Goal: Communication & Community: Answer question/provide support

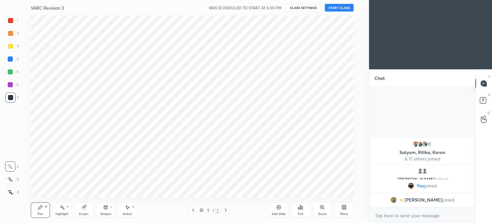
scroll to position [31874, 31712]
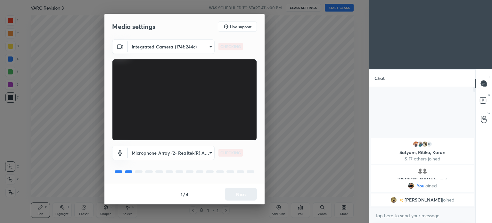
click at [205, 152] on body "1 2 3 4 5 6 7 C X Z C X Z E E Erase all H H VARC Revision 3 WAS SCHEDULED TO ST…" at bounding box center [246, 111] width 492 height 223
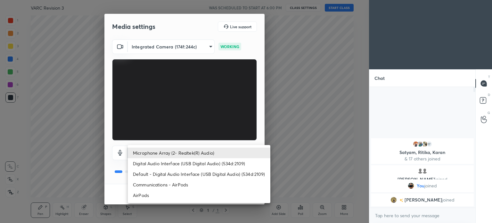
click at [155, 194] on li "AirPods" at bounding box center [199, 195] width 143 height 11
type input "a8f388b544dda898cefdb72a78c473f7dacbba04d33dd947c246c503ed23bf53"
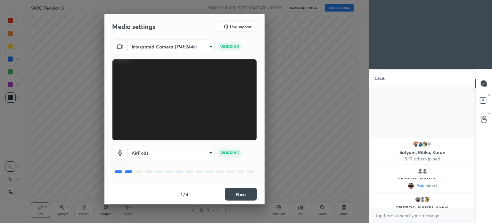
click at [236, 192] on button "Next" at bounding box center [241, 194] width 32 height 13
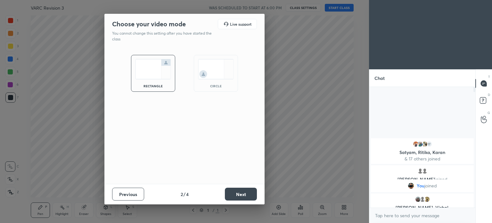
click at [237, 194] on button "Next" at bounding box center [241, 194] width 32 height 13
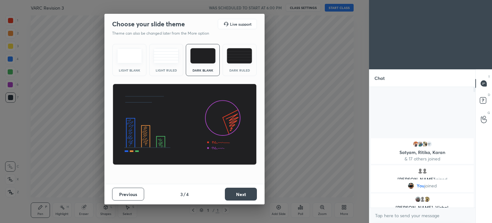
click at [232, 193] on button "Next" at bounding box center [241, 194] width 32 height 13
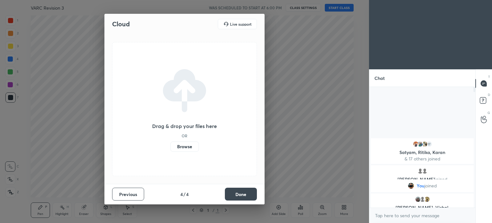
click at [182, 148] on label "Browse" at bounding box center [185, 146] width 29 height 10
click at [171, 148] on input "Browse" at bounding box center [171, 146] width 0 height 10
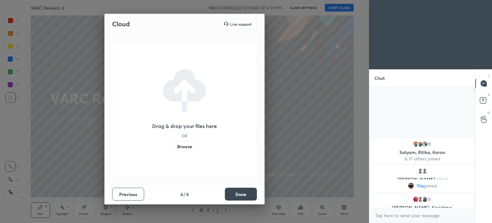
click at [240, 196] on button "Done" at bounding box center [241, 194] width 32 height 13
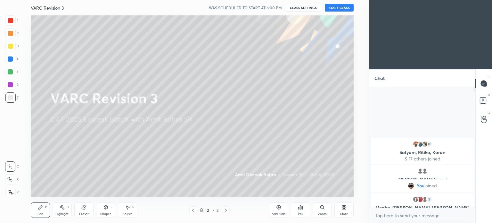
click at [277, 211] on div "Add Slide" at bounding box center [278, 209] width 19 height 15
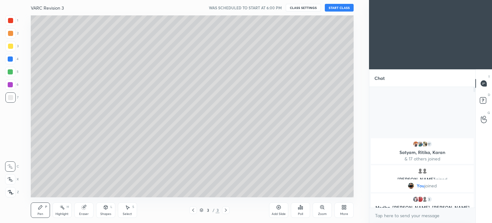
click at [344, 208] on icon at bounding box center [343, 208] width 2 height 2
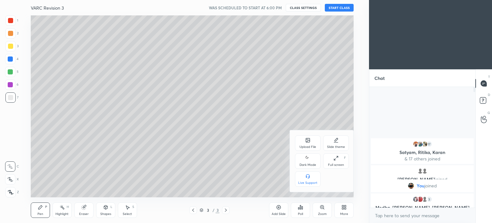
click at [308, 142] on icon at bounding box center [308, 140] width 4 height 4
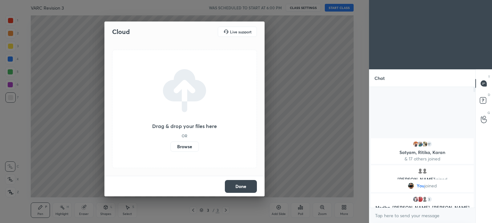
click at [182, 147] on label "Browse" at bounding box center [185, 146] width 29 height 10
click at [171, 147] on input "Browse" at bounding box center [171, 146] width 0 height 10
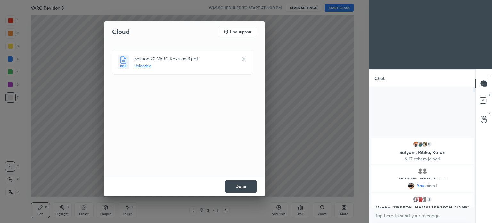
click at [243, 183] on button "Done" at bounding box center [241, 186] width 32 height 13
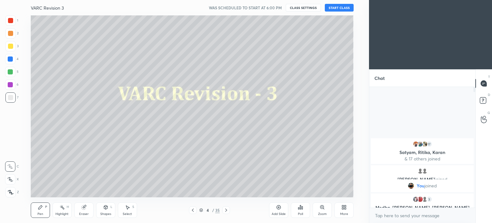
click at [339, 7] on button "START CLASS" at bounding box center [339, 8] width 29 height 8
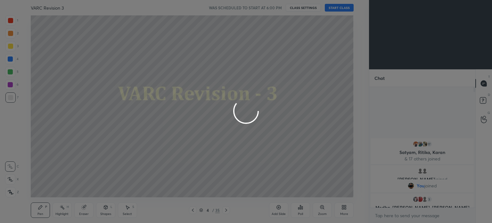
type textarea "x"
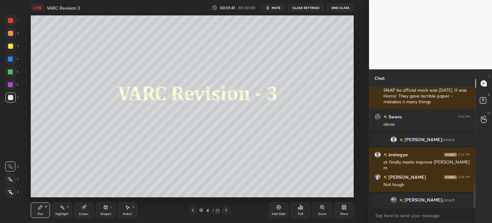
scroll to position [483, 0]
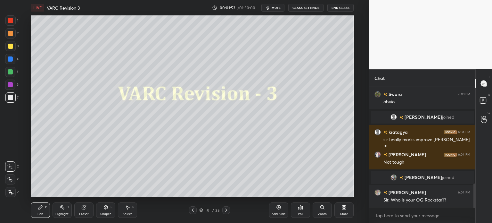
click at [7, 23] on div at bounding box center [10, 20] width 10 height 10
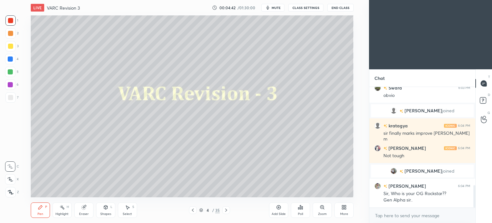
scroll to position [548, 0]
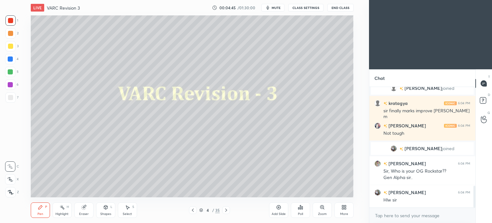
click at [343, 209] on icon at bounding box center [343, 208] width 2 height 2
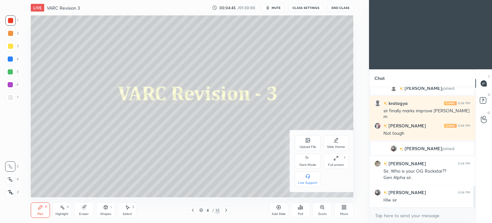
click at [308, 163] on div "Dark Mode" at bounding box center [308, 160] width 26 height 15
type textarea "x"
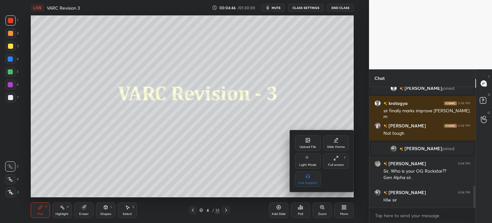
click at [346, 210] on div at bounding box center [246, 111] width 492 height 223
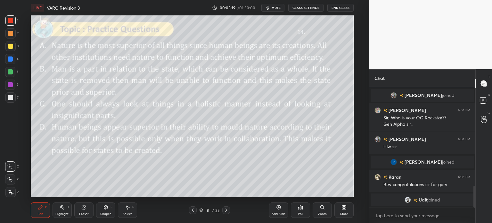
scroll to position [550, 0]
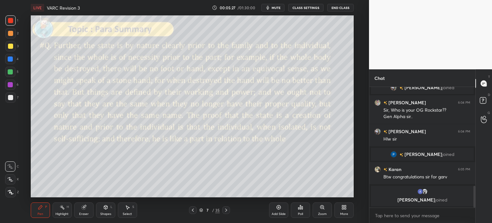
click at [278, 9] on span "mute" at bounding box center [276, 7] width 9 height 4
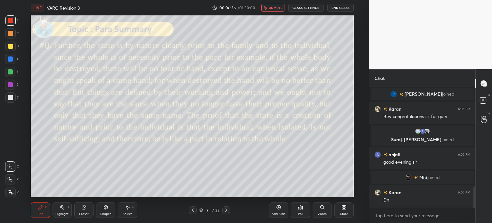
scroll to position [607, 0]
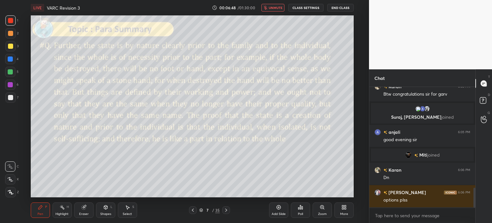
click at [274, 10] on span "unmute" at bounding box center [276, 7] width 14 height 4
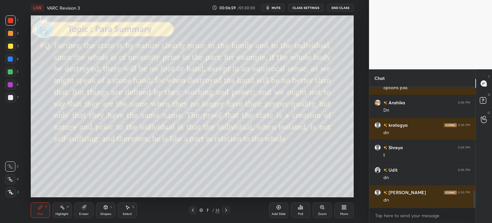
scroll to position [742, 0]
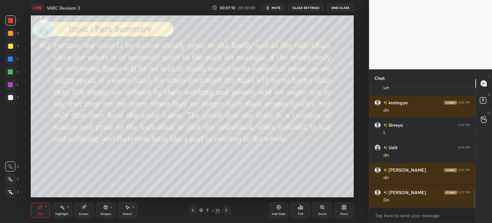
click at [84, 209] on icon at bounding box center [83, 207] width 4 height 4
click at [8, 193] on span "Erase all" at bounding box center [10, 192] width 10 height 4
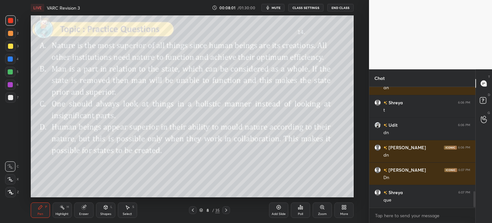
scroll to position [780, 0]
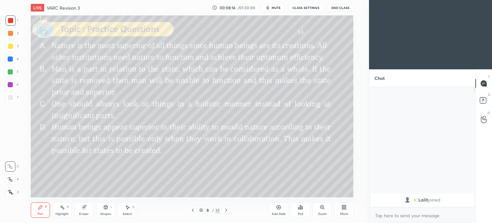
scroll to position [31874, 31712]
click at [344, 209] on icon at bounding box center [343, 208] width 2 height 2
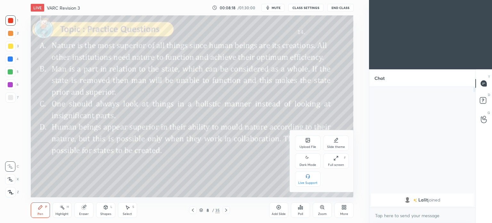
click at [307, 165] on div "Dark Mode" at bounding box center [308, 164] width 17 height 3
type textarea "x"
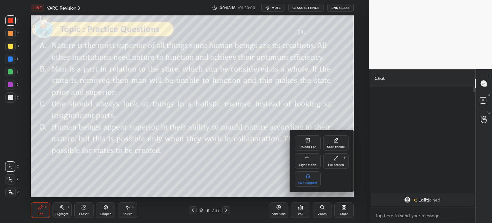
click at [340, 212] on div at bounding box center [246, 111] width 492 height 223
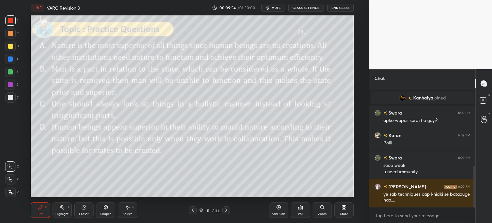
scroll to position [249, 0]
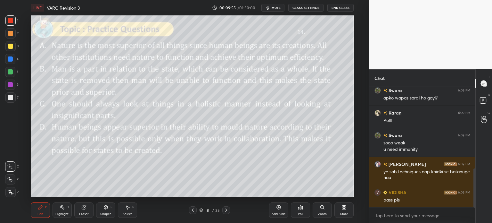
click at [277, 7] on span "mute" at bounding box center [276, 7] width 9 height 4
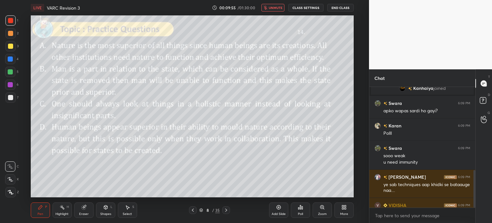
scroll to position [265, 0]
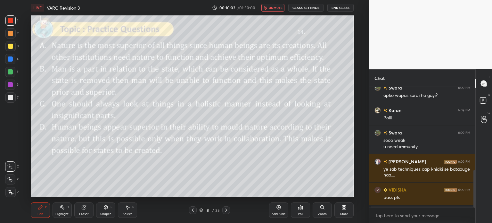
click at [270, 6] on span "unmute" at bounding box center [276, 7] width 14 height 4
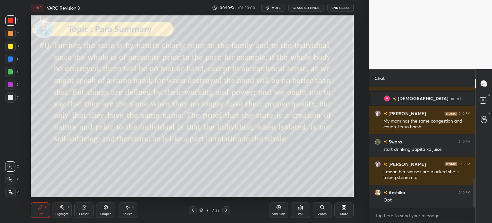
scroll to position [394, 0]
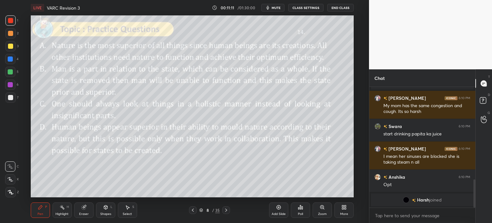
click at [300, 210] on div "Poll" at bounding box center [300, 209] width 19 height 15
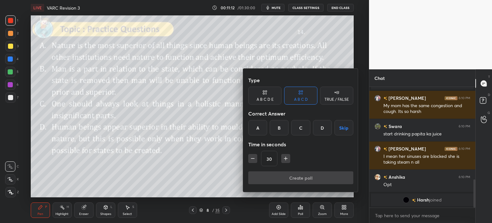
click at [276, 127] on div "B" at bounding box center [279, 127] width 19 height 15
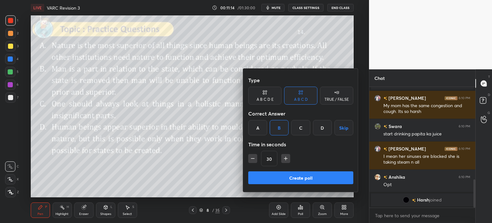
click at [324, 177] on button "Create poll" at bounding box center [300, 177] width 105 height 13
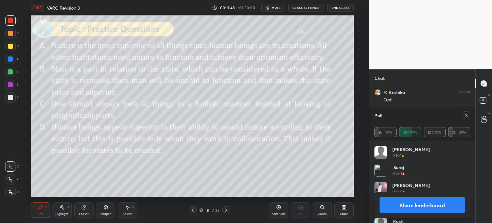
scroll to position [463, 0]
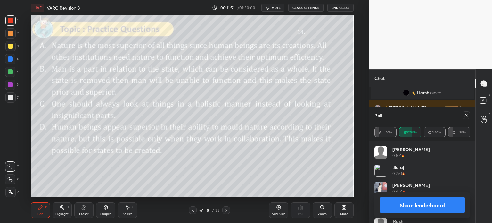
click at [401, 202] on button "Share leaderboard" at bounding box center [423, 204] width 86 height 15
type textarea "x"
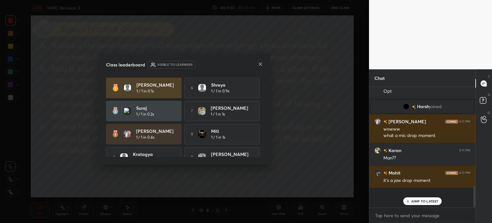
scroll to position [0, 0]
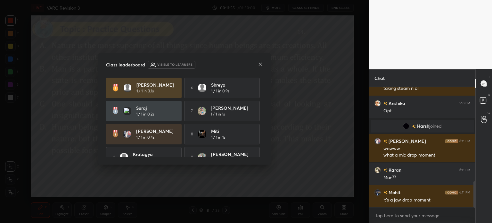
click at [261, 62] on icon at bounding box center [260, 64] width 5 height 5
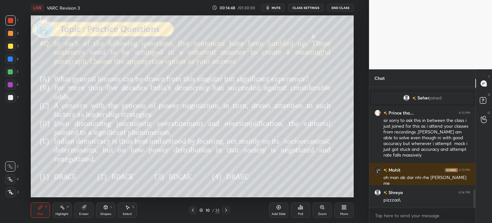
scroll to position [708, 0]
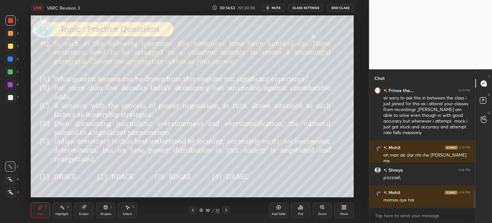
click at [86, 211] on div "Eraser" at bounding box center [83, 209] width 19 height 15
click at [9, 191] on span "Erase all" at bounding box center [10, 192] width 10 height 4
click at [275, 6] on span "mute" at bounding box center [276, 7] width 9 height 4
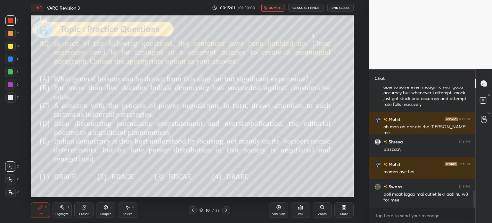
click at [273, 8] on span "unmute" at bounding box center [276, 7] width 14 height 4
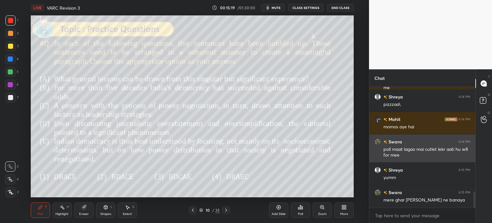
scroll to position [803, 0]
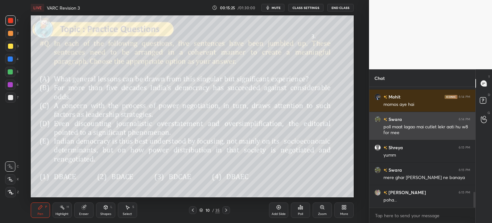
click at [377, 192] on img "grid" at bounding box center [378, 192] width 6 height 6
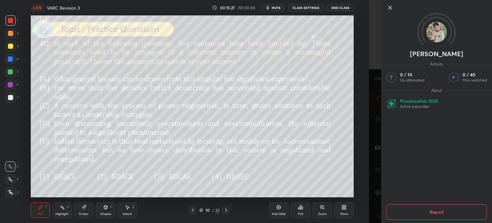
click at [390, 7] on icon at bounding box center [391, 8] width 8 height 8
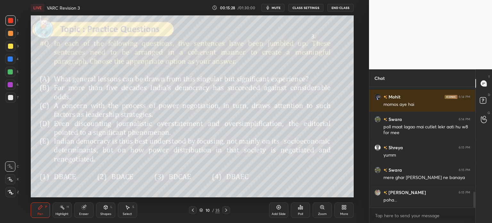
click at [271, 7] on icon "button" at bounding box center [267, 7] width 5 height 5
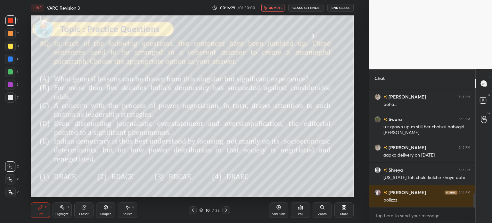
scroll to position [921, 0]
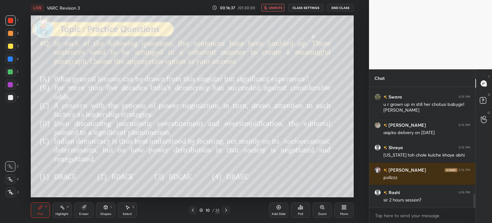
click at [271, 6] on span "unmute" at bounding box center [276, 7] width 14 height 4
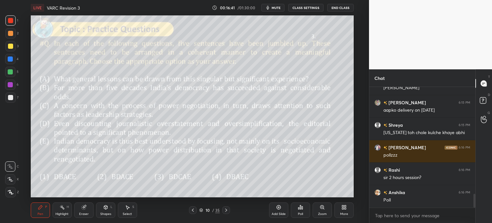
click at [274, 10] on button "mute" at bounding box center [273, 8] width 23 height 8
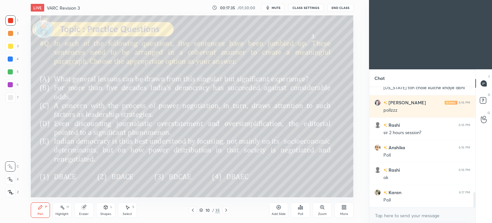
scroll to position [31874, 31712]
click at [346, 208] on icon at bounding box center [346, 208] width 2 height 2
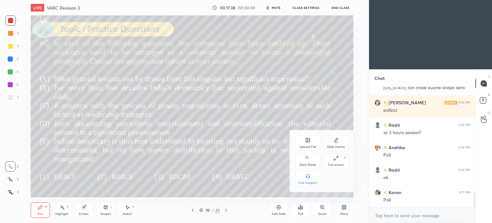
click at [306, 156] on icon at bounding box center [307, 158] width 5 height 8
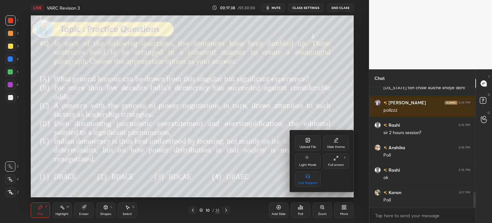
click at [345, 208] on div at bounding box center [246, 111] width 492 height 223
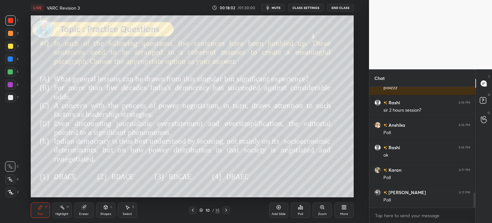
scroll to position [2, 2]
click at [82, 211] on div "Eraser" at bounding box center [83, 209] width 19 height 15
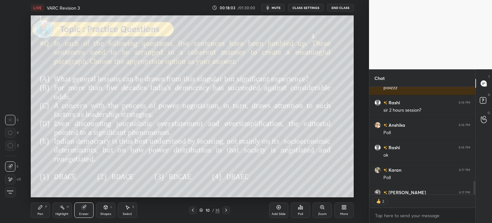
click at [8, 193] on span "Erase all" at bounding box center [10, 192] width 10 height 4
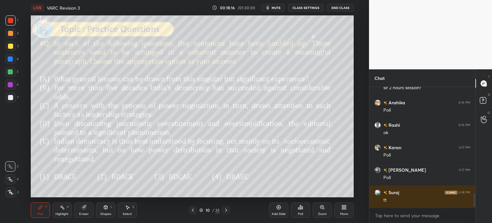
scroll to position [2, 2]
click at [84, 207] on icon at bounding box center [83, 207] width 4 height 4
click at [13, 193] on span "Erase all" at bounding box center [10, 192] width 10 height 4
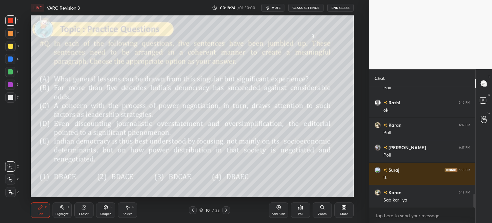
click at [271, 6] on icon "button" at bounding box center [267, 7] width 5 height 5
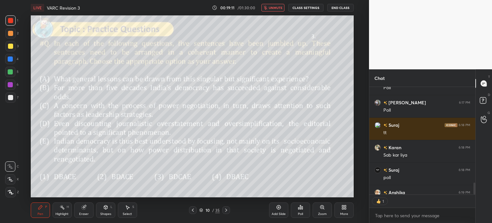
scroll to position [2, 2]
click at [274, 5] on button "unmute" at bounding box center [273, 8] width 23 height 8
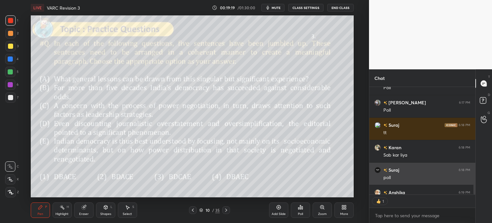
scroll to position [992, 0]
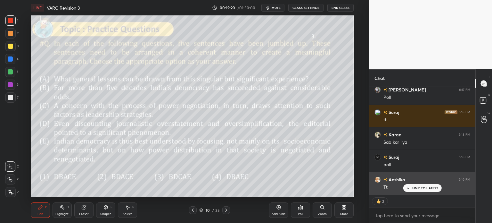
click at [418, 188] on p "JUMP TO LATEST" at bounding box center [425, 188] width 28 height 4
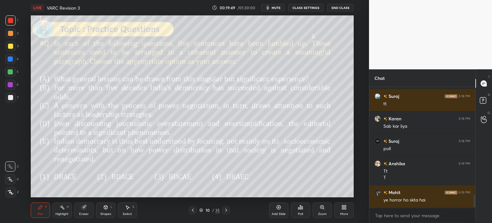
scroll to position [1031, 0]
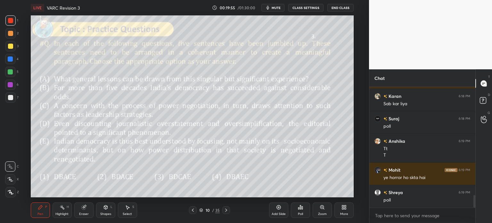
click at [276, 5] on button "mute" at bounding box center [273, 8] width 23 height 8
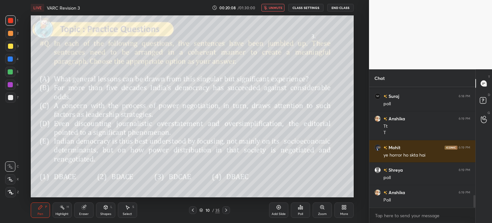
scroll to position [1076, 0]
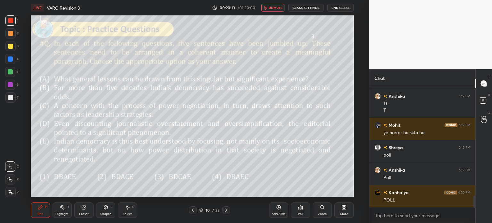
click at [272, 7] on span "unmute" at bounding box center [276, 7] width 14 height 4
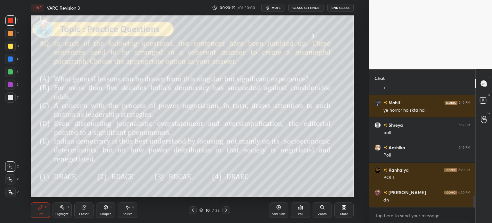
click at [303, 210] on icon at bounding box center [300, 207] width 5 height 5
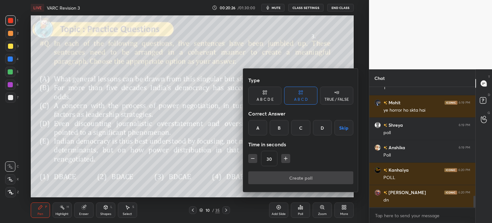
scroll to position [1121, 0]
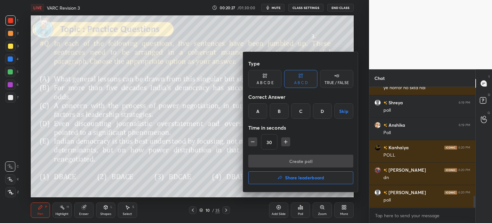
click at [323, 113] on div "D" at bounding box center [322, 110] width 19 height 15
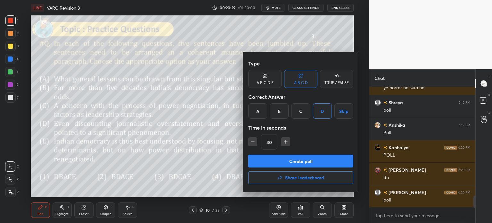
click at [312, 162] on button "Create poll" at bounding box center [300, 161] width 105 height 13
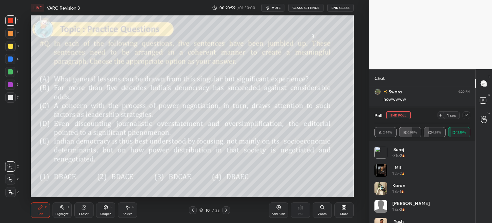
scroll to position [1289, 0]
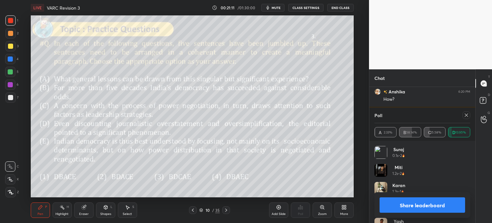
click at [400, 204] on button "Share leaderboard" at bounding box center [423, 204] width 86 height 15
type textarea "x"
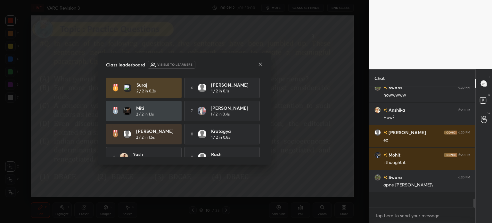
scroll to position [0, 0]
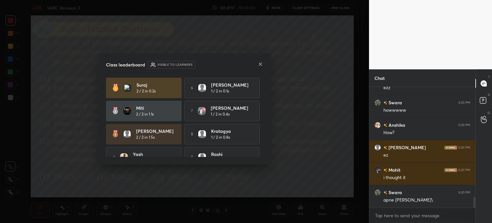
click at [259, 66] on icon at bounding box center [260, 64] width 5 height 5
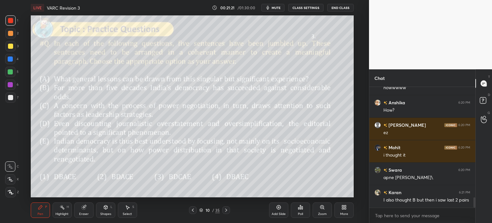
click at [83, 208] on icon at bounding box center [83, 207] width 4 height 4
click at [9, 192] on span "Erase all" at bounding box center [10, 192] width 10 height 4
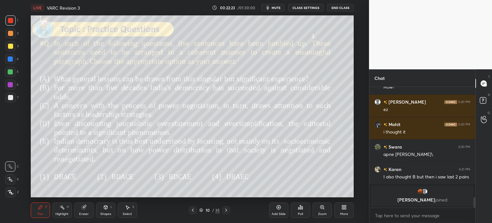
scroll to position [1105, 0]
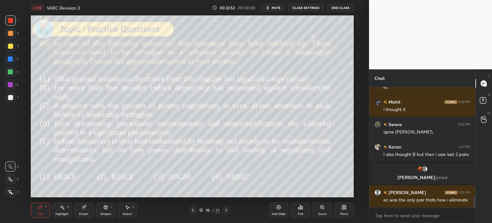
click at [274, 7] on span "mute" at bounding box center [276, 7] width 9 height 4
click at [275, 10] on span "unmute" at bounding box center [276, 7] width 14 height 4
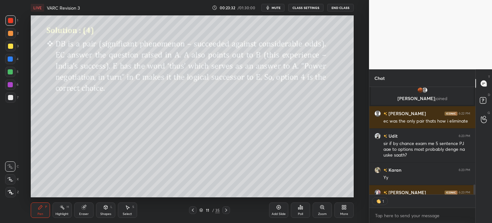
scroll to position [106, 104]
type textarea "x"
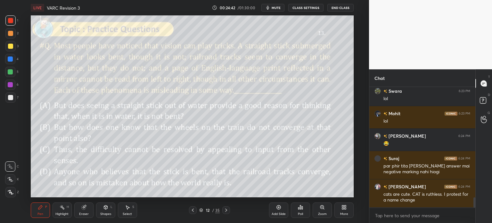
scroll to position [1330, 0]
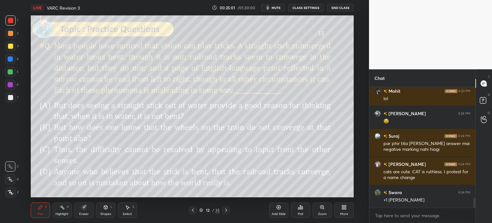
click at [269, 7] on icon "button" at bounding box center [268, 8] width 3 height 4
click at [267, 9] on icon "button" at bounding box center [266, 8] width 4 height 4
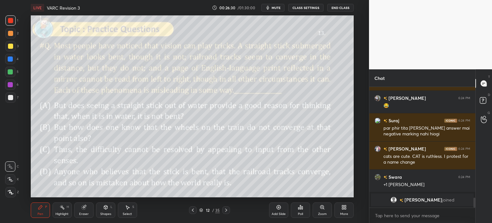
click at [273, 7] on span "mute" at bounding box center [276, 7] width 9 height 4
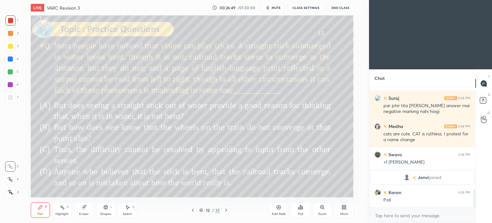
scroll to position [31874, 31712]
click at [345, 206] on icon at bounding box center [346, 206] width 2 height 2
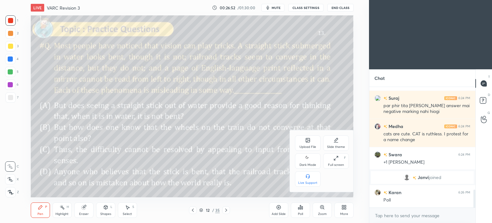
click at [308, 162] on div "Dark Mode" at bounding box center [308, 160] width 26 height 15
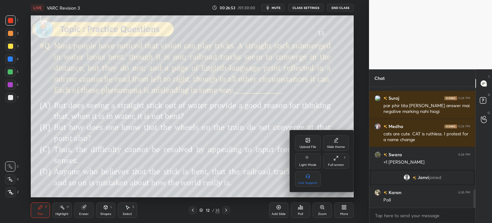
click at [344, 207] on div at bounding box center [246, 111] width 492 height 223
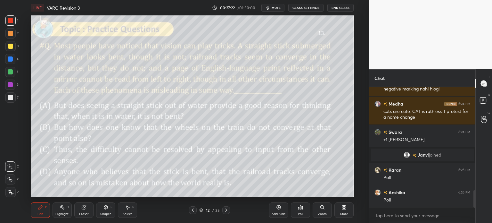
scroll to position [739, 0]
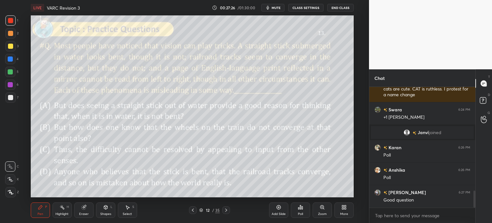
click at [85, 211] on div "Eraser" at bounding box center [83, 209] width 19 height 15
click at [10, 194] on span "Erase all" at bounding box center [10, 192] width 10 height 4
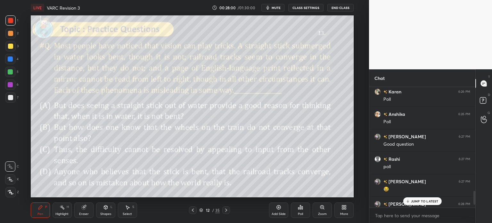
scroll to position [831, 0]
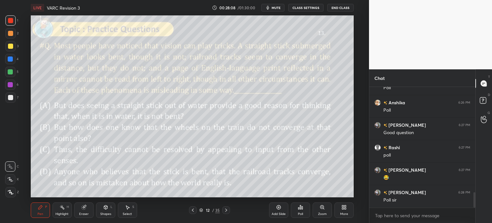
click at [300, 207] on icon at bounding box center [300, 207] width 5 height 5
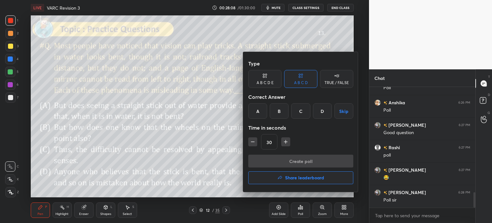
click at [320, 111] on div "D" at bounding box center [322, 110] width 19 height 15
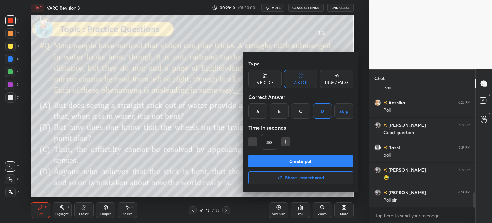
click at [310, 160] on button "Create poll" at bounding box center [300, 161] width 105 height 13
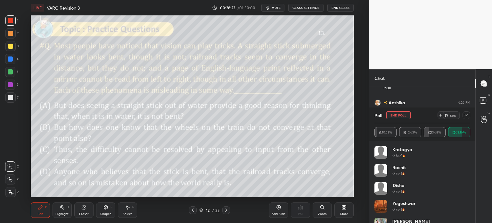
scroll to position [909, 0]
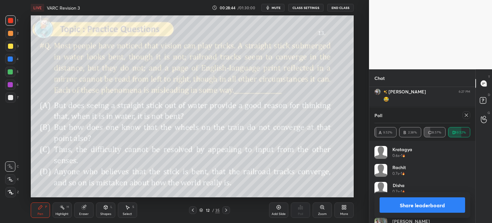
click at [408, 204] on button "Share leaderboard" at bounding box center [423, 204] width 86 height 15
type textarea "x"
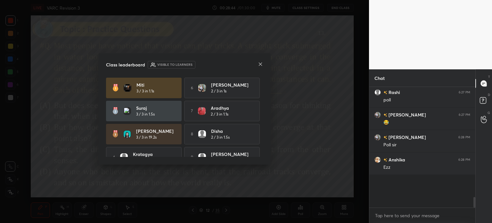
scroll to position [0, 0]
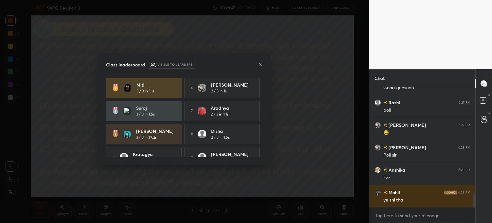
click at [260, 63] on icon at bounding box center [260, 64] width 5 height 5
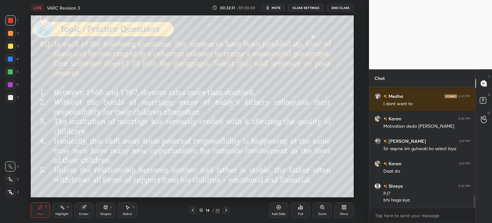
scroll to position [1052, 0]
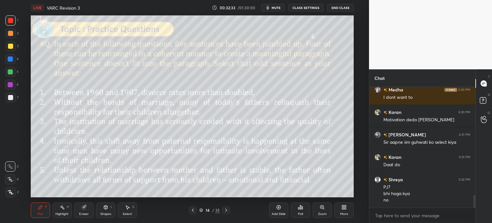
click at [79, 209] on div "Eraser" at bounding box center [83, 209] width 19 height 15
click at [11, 192] on span "Erase all" at bounding box center [10, 192] width 10 height 4
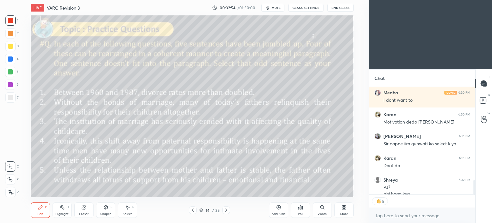
scroll to position [781, 0]
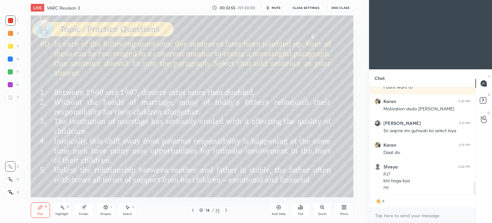
click at [342, 211] on div "More" at bounding box center [344, 209] width 19 height 15
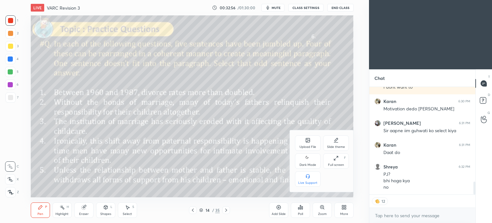
click at [306, 163] on div "Dark Mode" at bounding box center [308, 160] width 26 height 15
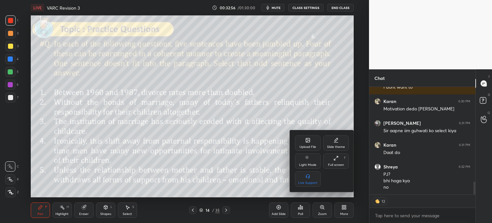
scroll to position [802, 0]
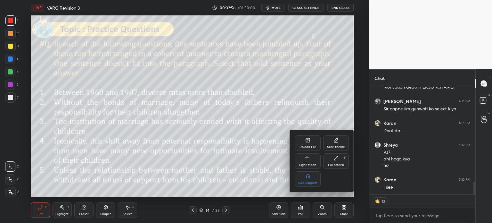
click at [346, 210] on div at bounding box center [246, 111] width 492 height 223
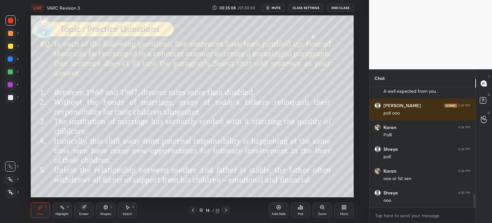
scroll to position [985, 0]
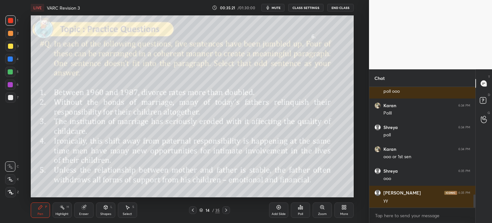
click at [298, 210] on div "Poll" at bounding box center [300, 209] width 19 height 15
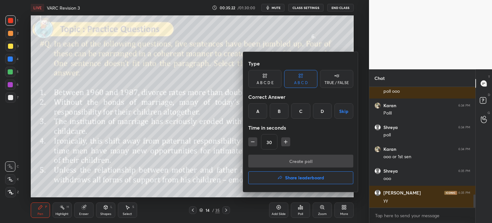
click at [258, 77] on div "A B C D E" at bounding box center [264, 79] width 33 height 18
click at [311, 110] on div "D" at bounding box center [309, 110] width 15 height 15
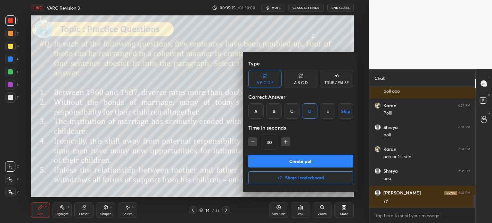
click at [315, 154] on div "Type A B C D E A B C D TRUE / FALSE Correct Answer A B C D E Skip Time in secon…" at bounding box center [300, 105] width 105 height 97
click at [315, 159] on button "Create poll" at bounding box center [300, 161] width 105 height 13
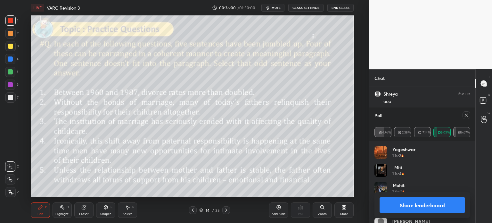
scroll to position [1089, 0]
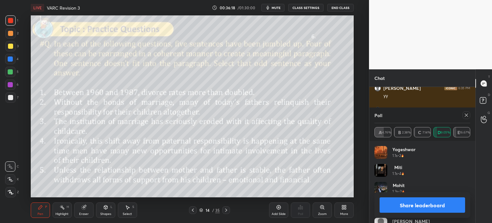
click at [403, 201] on button "Share leaderboard" at bounding box center [423, 204] width 86 height 15
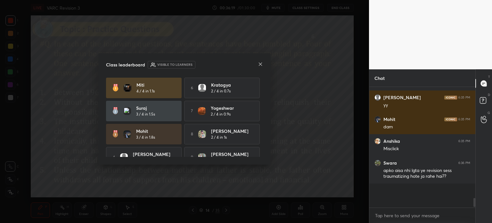
scroll to position [0, 0]
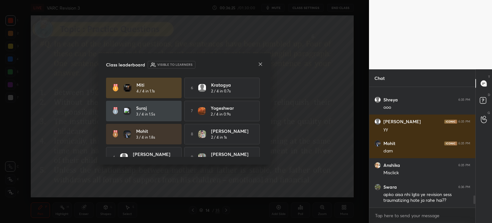
click at [260, 64] on icon at bounding box center [260, 64] width 3 height 3
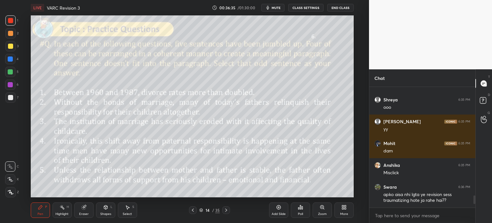
click at [84, 211] on div "Eraser" at bounding box center [83, 209] width 19 height 15
click at [11, 191] on span "Erase all" at bounding box center [10, 192] width 10 height 4
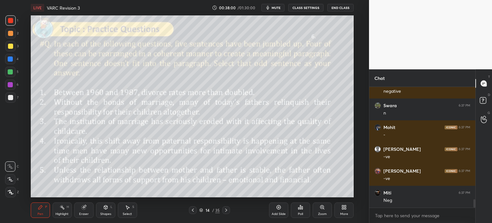
scroll to position [1674, 0]
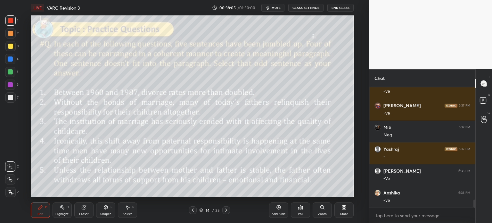
click at [84, 211] on div "Eraser" at bounding box center [83, 209] width 19 height 15
click at [12, 191] on span "Erase all" at bounding box center [10, 192] width 10 height 4
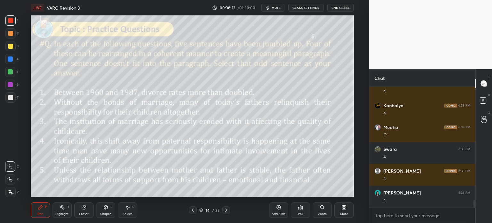
scroll to position [1892, 0]
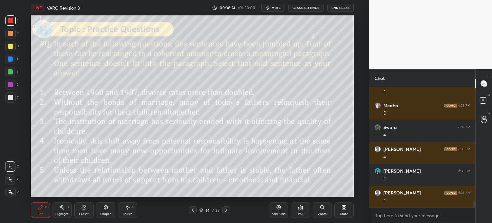
click at [82, 209] on icon at bounding box center [83, 207] width 4 height 4
click at [5, 191] on span "Erase all" at bounding box center [10, 192] width 10 height 4
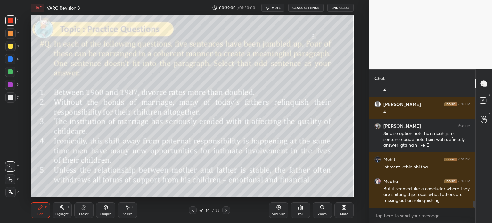
scroll to position [2002, 0]
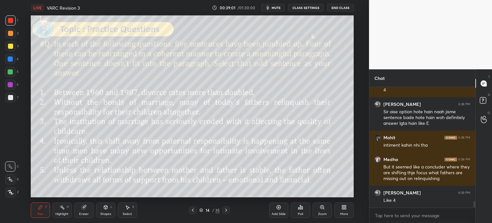
click at [83, 209] on icon at bounding box center [83, 207] width 4 height 4
click at [13, 192] on span "Erase all" at bounding box center [10, 192] width 10 height 4
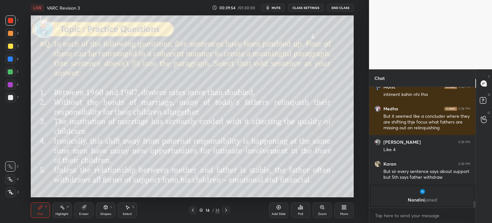
scroll to position [1578, 0]
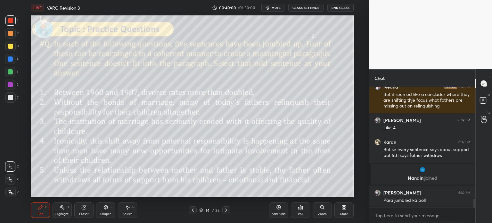
click at [82, 209] on icon at bounding box center [83, 207] width 5 height 5
click at [5, 194] on span "Erase all" at bounding box center [10, 192] width 10 height 4
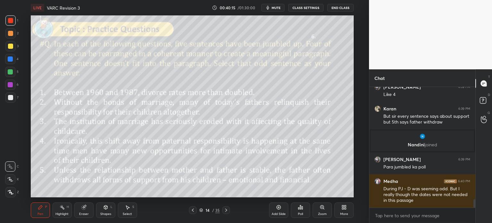
scroll to position [1634, 0]
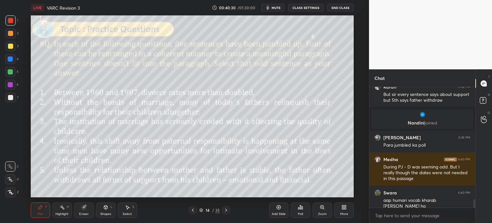
click at [85, 215] on div "Eraser" at bounding box center [84, 213] width 10 height 3
click at [9, 190] on span "Erase all" at bounding box center [10, 192] width 10 height 4
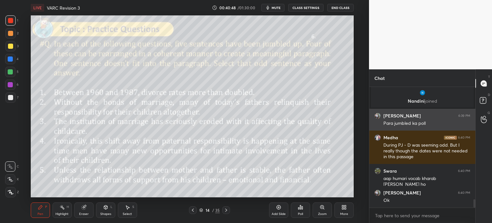
scroll to position [1677, 0]
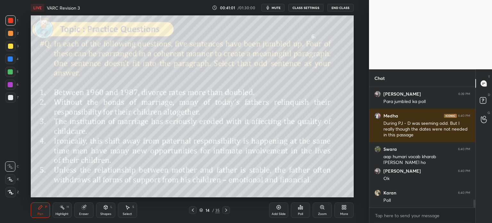
click at [299, 210] on div "Poll" at bounding box center [300, 209] width 19 height 15
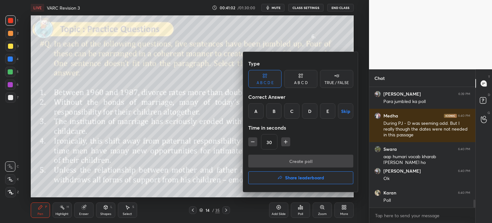
scroll to position [1699, 0]
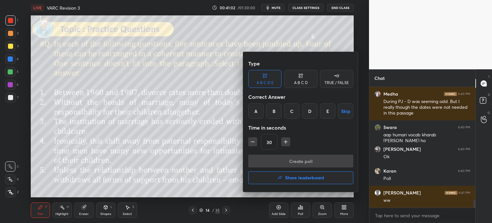
click at [291, 110] on div "C" at bounding box center [291, 110] width 15 height 15
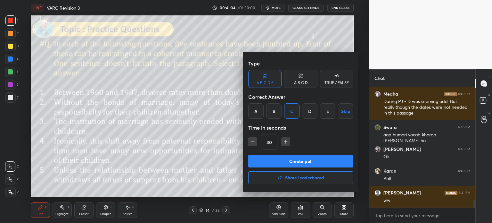
click at [188, 108] on div at bounding box center [246, 111] width 492 height 223
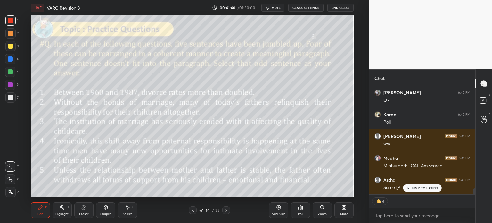
scroll to position [1777, 0]
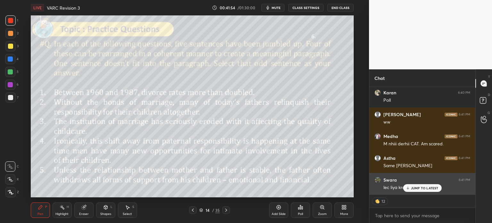
click at [423, 187] on p "JUMP TO LATEST" at bounding box center [425, 188] width 28 height 4
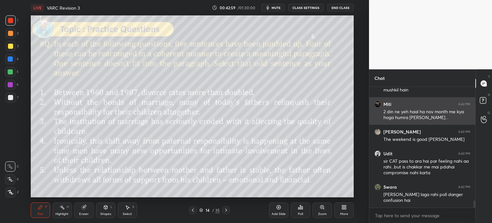
scroll to position [1973, 0]
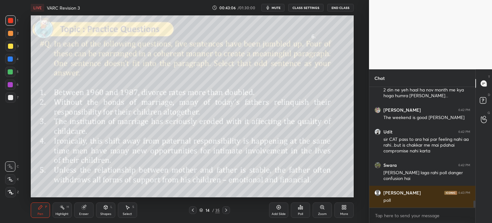
click at [299, 211] on div "Poll" at bounding box center [300, 209] width 19 height 15
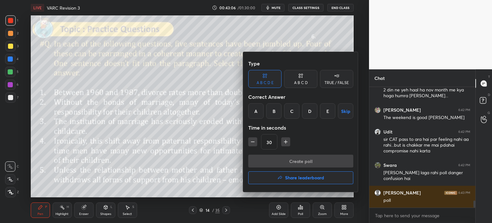
click at [292, 112] on div "C" at bounding box center [291, 110] width 15 height 15
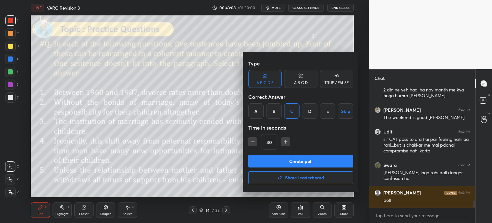
click at [319, 162] on button "Create poll" at bounding box center [300, 161] width 105 height 13
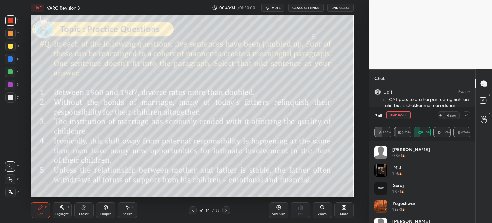
scroll to position [2035, 0]
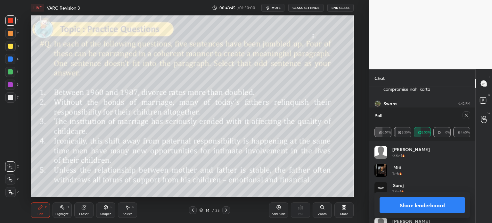
click at [399, 202] on button "Share leaderboard" at bounding box center [423, 204] width 86 height 15
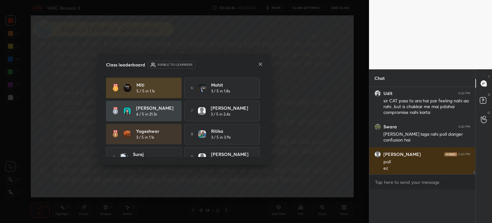
scroll to position [2, 2]
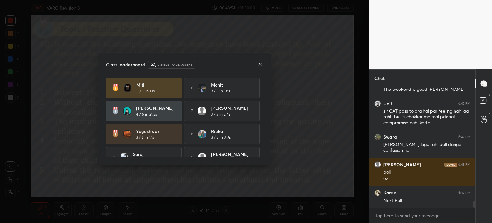
click at [260, 65] on icon at bounding box center [260, 64] width 5 height 5
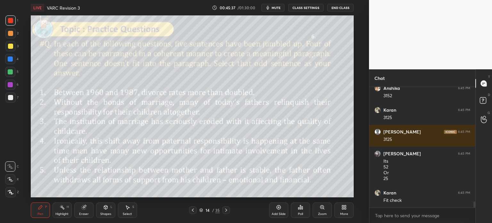
scroll to position [2330, 0]
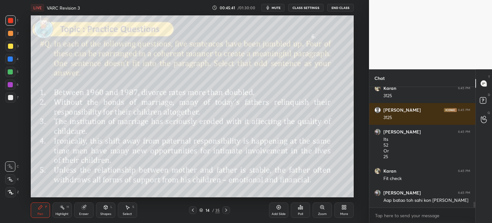
click at [85, 209] on icon at bounding box center [83, 207] width 4 height 4
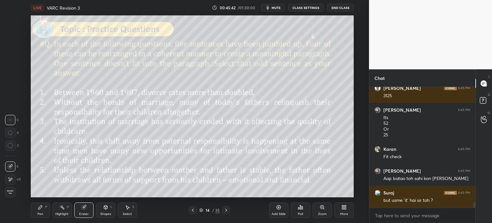
click at [11, 193] on span "Erase all" at bounding box center [10, 192] width 10 height 4
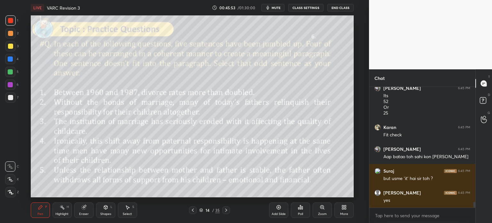
click at [296, 209] on div "Poll" at bounding box center [300, 209] width 19 height 15
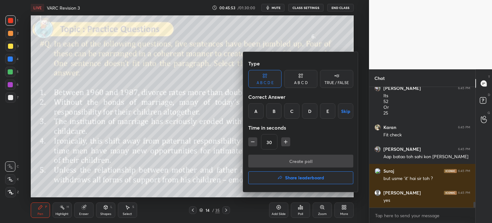
click at [256, 112] on div "A" at bounding box center [255, 110] width 15 height 15
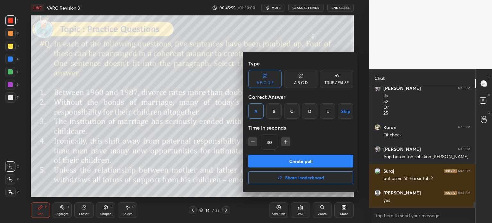
click at [318, 160] on button "Create poll" at bounding box center [300, 161] width 105 height 13
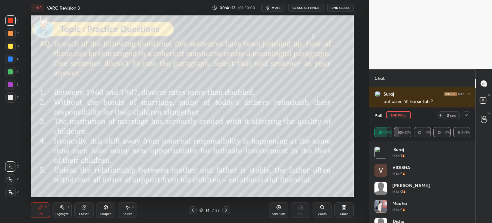
scroll to position [2473, 0]
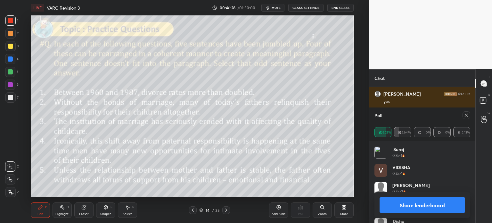
click at [400, 205] on button "Share leaderboard" at bounding box center [423, 204] width 86 height 15
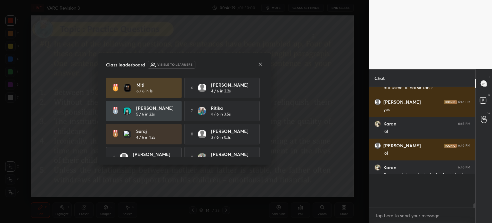
scroll to position [55, 104]
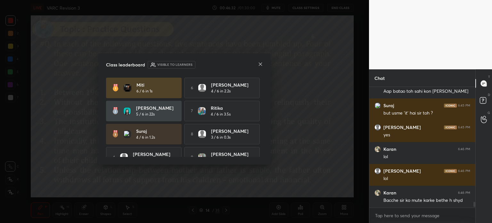
click at [260, 64] on icon at bounding box center [260, 64] width 5 height 5
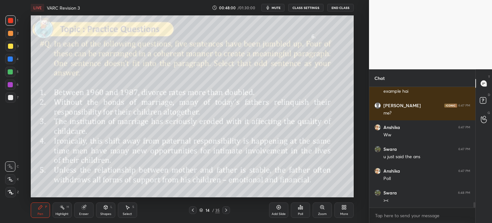
scroll to position [2592, 0]
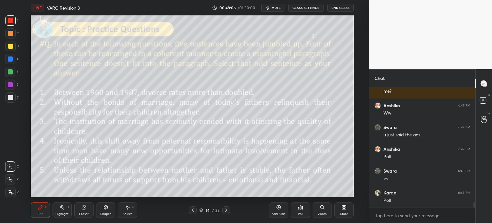
click at [297, 206] on div "Poll" at bounding box center [300, 209] width 19 height 15
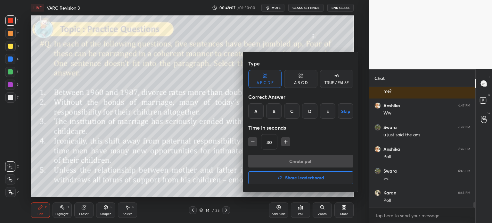
click at [271, 111] on div "B" at bounding box center [273, 110] width 15 height 15
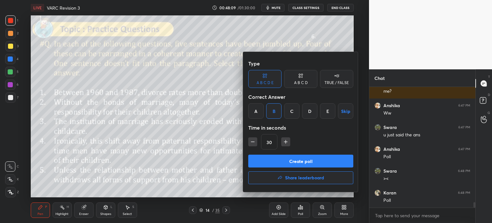
click at [319, 160] on button "Create poll" at bounding box center [300, 161] width 105 height 13
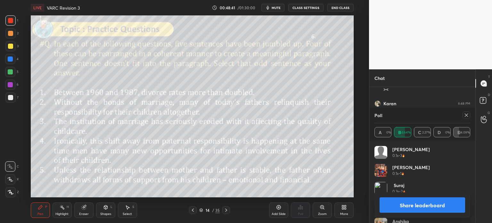
scroll to position [2714, 0]
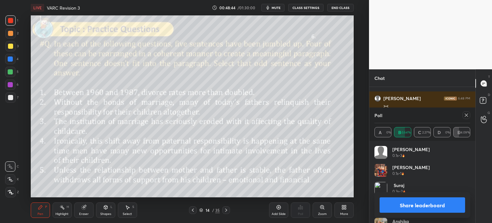
click at [402, 206] on button "Share leaderboard" at bounding box center [423, 204] width 86 height 15
type textarea "x"
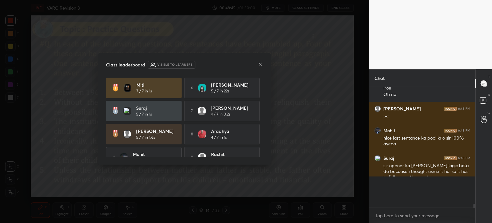
scroll to position [117, 104]
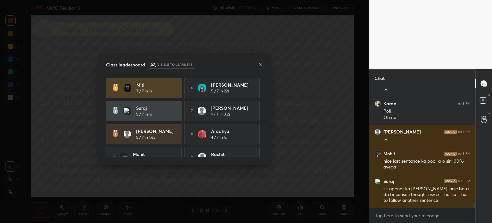
click at [261, 63] on icon at bounding box center [260, 64] width 5 height 5
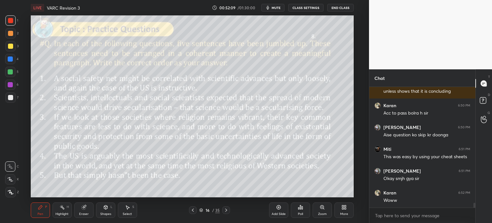
scroll to position [2966, 0]
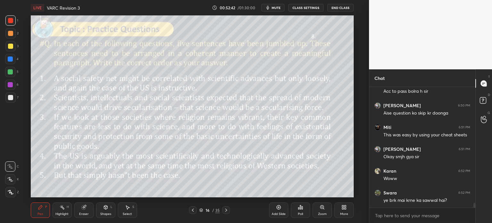
click at [86, 211] on div "Eraser" at bounding box center [83, 209] width 19 height 15
click at [9, 193] on span "Erase all" at bounding box center [10, 192] width 10 height 4
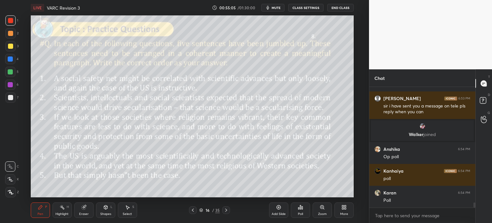
scroll to position [2669, 0]
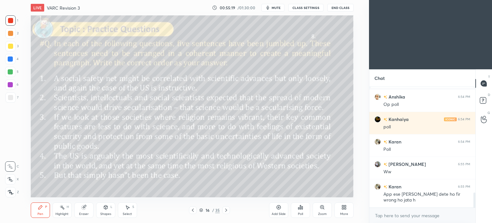
scroll to position [31874, 31712]
click at [344, 209] on icon at bounding box center [343, 208] width 2 height 2
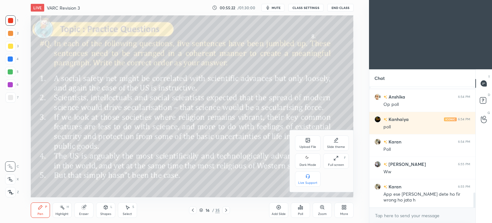
click at [305, 163] on div "Dark Mode" at bounding box center [308, 164] width 17 height 3
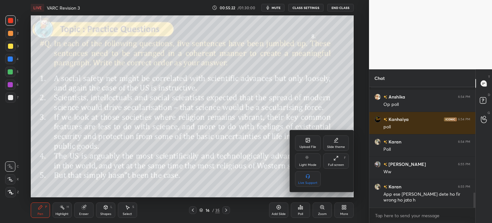
click at [342, 213] on div at bounding box center [246, 111] width 492 height 223
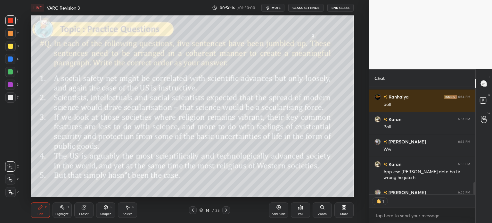
scroll to position [2, 2]
click at [276, 209] on div "Add Slide" at bounding box center [278, 209] width 19 height 15
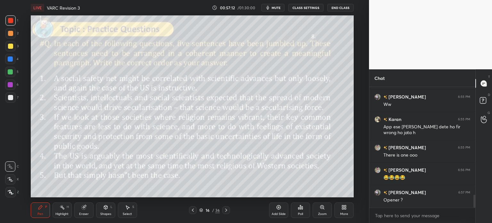
scroll to position [1012, 0]
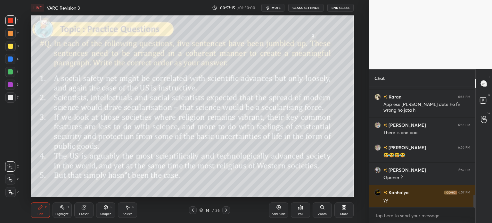
click at [298, 206] on icon at bounding box center [300, 207] width 5 height 5
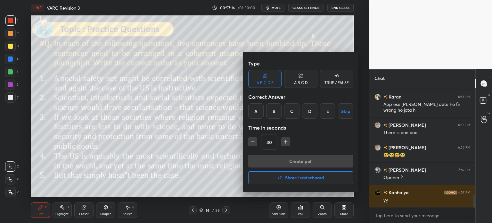
click at [272, 107] on div "B" at bounding box center [273, 110] width 15 height 15
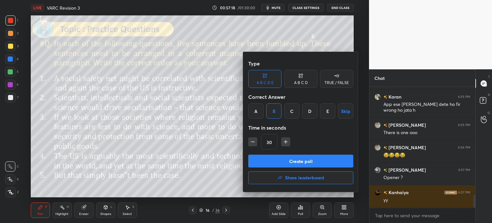
click at [314, 159] on button "Create poll" at bounding box center [300, 161] width 105 height 13
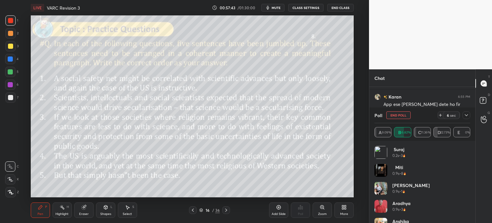
scroll to position [1045, 0]
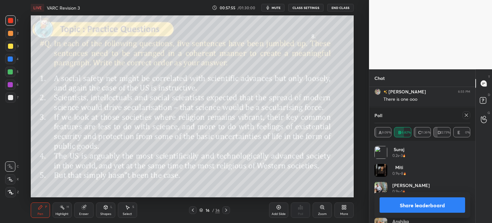
click at [397, 206] on button "Share leaderboard" at bounding box center [423, 204] width 86 height 15
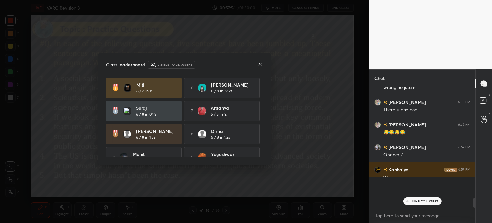
scroll to position [65, 104]
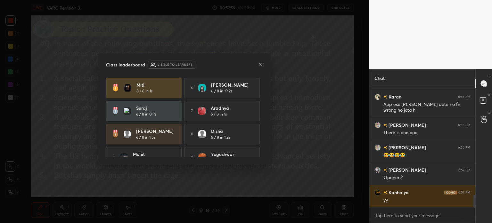
click at [258, 63] on icon at bounding box center [260, 64] width 5 height 5
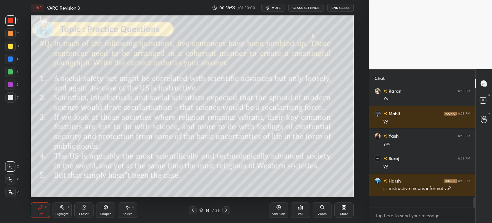
scroll to position [1169, 0]
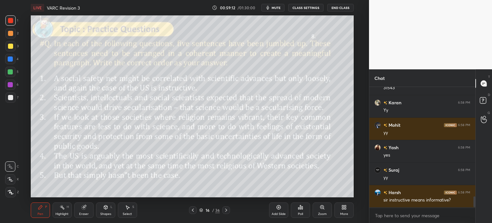
click at [300, 208] on icon at bounding box center [300, 207] width 1 height 4
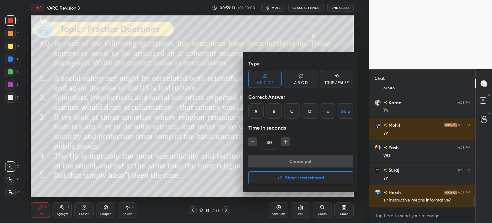
click at [328, 111] on div "E" at bounding box center [327, 110] width 15 height 15
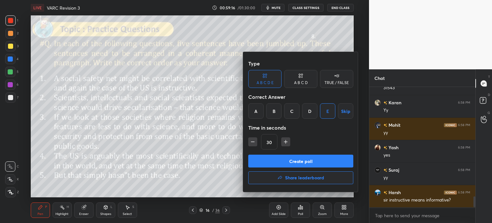
click at [309, 160] on button "Create poll" at bounding box center [300, 161] width 105 height 13
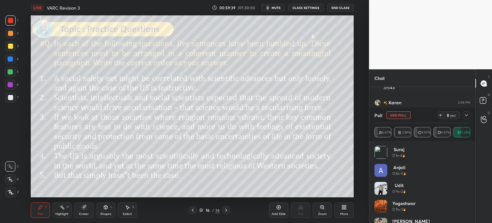
scroll to position [1225, 0]
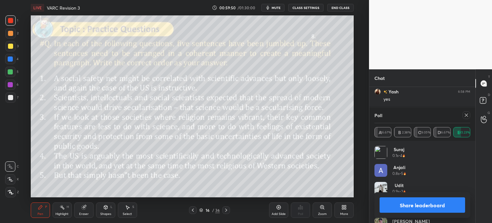
click at [400, 205] on button "Share leaderboard" at bounding box center [423, 204] width 86 height 15
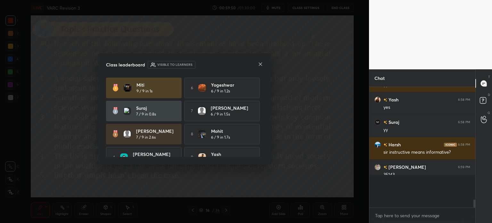
scroll to position [64, 104]
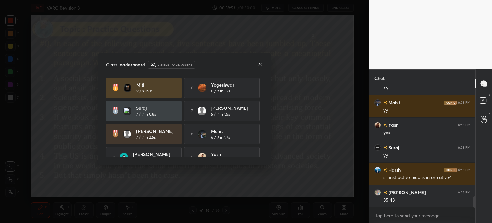
click at [261, 62] on icon at bounding box center [260, 64] width 5 height 5
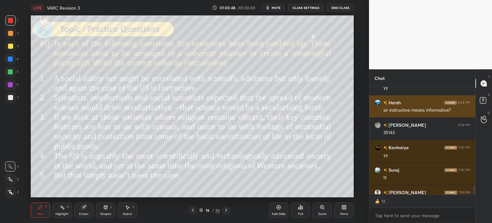
scroll to position [1294, 0]
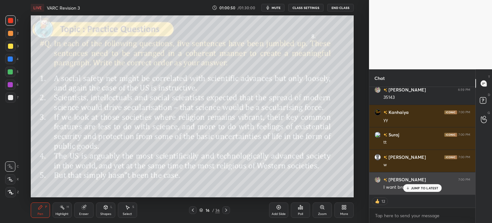
click at [419, 186] on div "JUMP TO LATEST" at bounding box center [422, 188] width 38 height 8
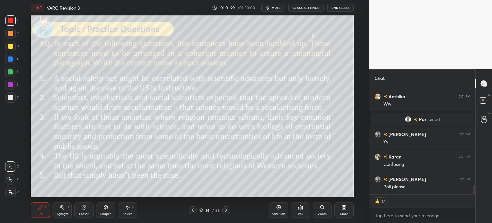
scroll to position [119, 104]
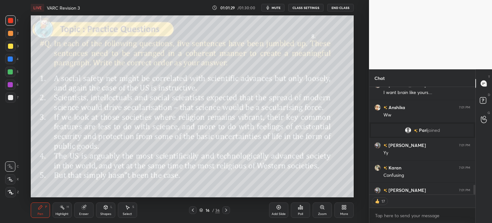
click at [300, 207] on icon at bounding box center [300, 207] width 5 height 5
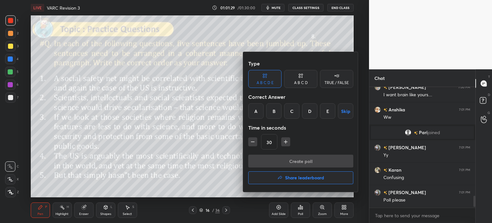
click at [290, 113] on div "C" at bounding box center [291, 110] width 15 height 15
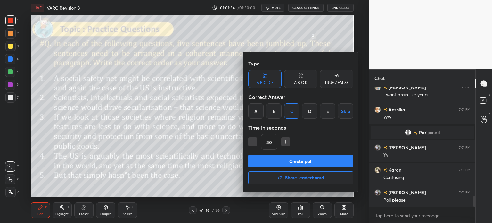
click at [298, 161] on button "Create poll" at bounding box center [300, 161] width 105 height 13
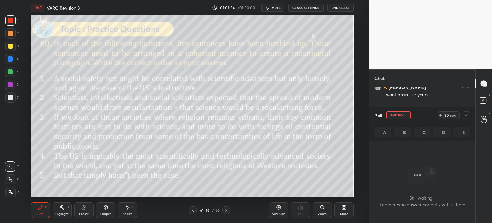
scroll to position [2, 2]
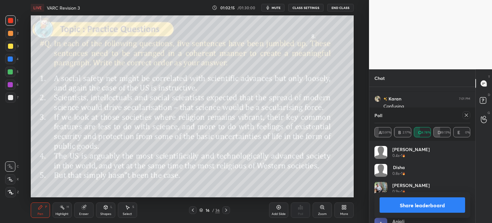
click at [405, 204] on button "Share leaderboard" at bounding box center [423, 204] width 86 height 15
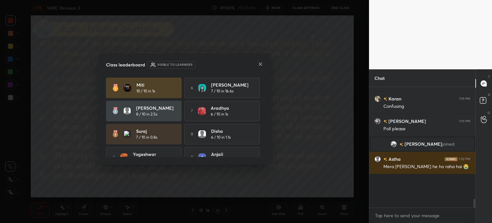
scroll to position [41, 104]
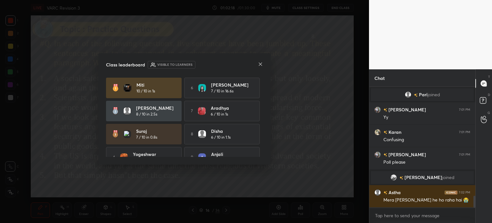
click at [261, 63] on icon at bounding box center [260, 64] width 5 height 5
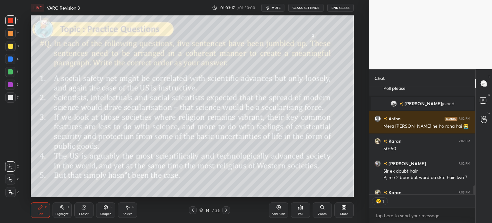
scroll to position [1196, 0]
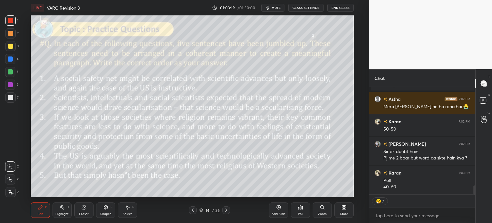
click at [276, 5] on button "mute" at bounding box center [273, 8] width 23 height 8
type textarea "x"
click at [274, 8] on span "unmute" at bounding box center [276, 7] width 14 height 4
click at [81, 206] on div "Eraser" at bounding box center [83, 209] width 19 height 15
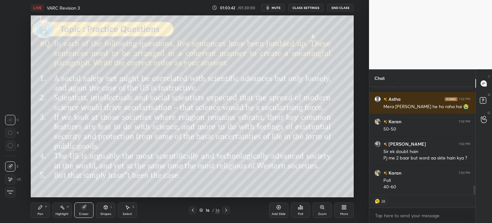
click at [10, 190] on span "Erase all" at bounding box center [10, 192] width 10 height 4
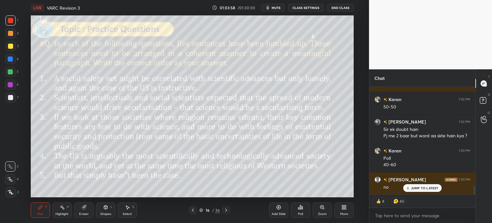
scroll to position [1241, 0]
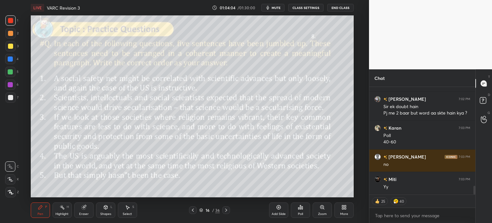
click at [300, 209] on icon at bounding box center [300, 207] width 1 height 4
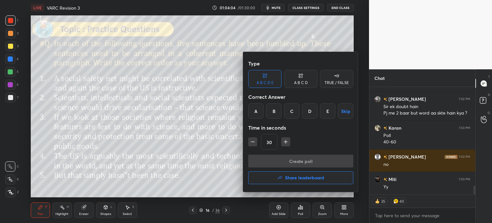
click at [254, 112] on div "A" at bounding box center [255, 110] width 15 height 15
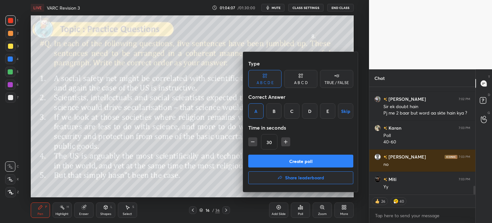
click at [333, 161] on button "Create poll" at bounding box center [300, 161] width 105 height 13
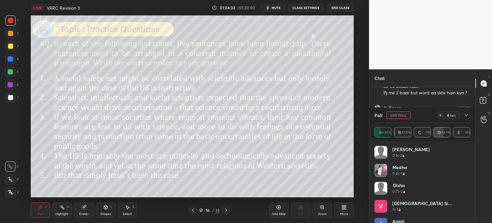
scroll to position [2, 2]
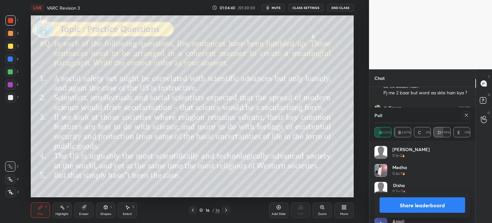
click at [404, 203] on button "Share leaderboard" at bounding box center [423, 204] width 86 height 15
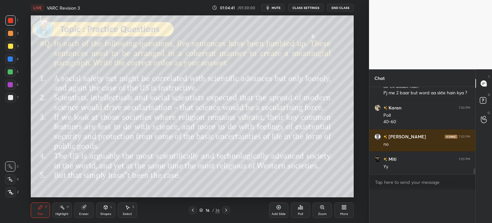
scroll to position [0, 2]
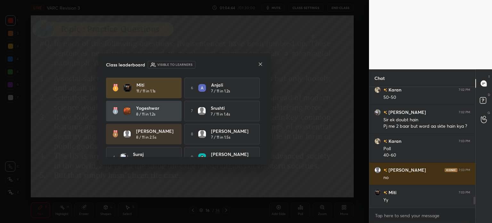
click at [260, 62] on icon at bounding box center [260, 64] width 5 height 5
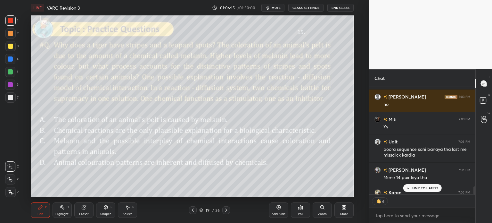
scroll to position [1336, 0]
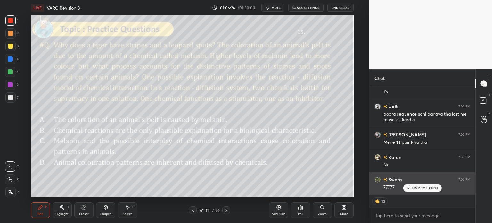
click at [426, 187] on p "JUMP TO LATEST" at bounding box center [425, 188] width 28 height 4
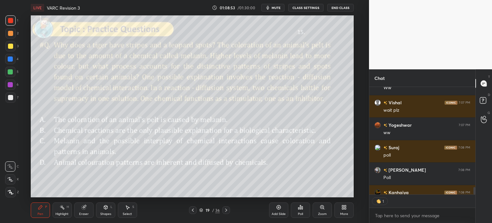
scroll to position [2, 2]
click at [297, 208] on div "Poll" at bounding box center [300, 209] width 19 height 15
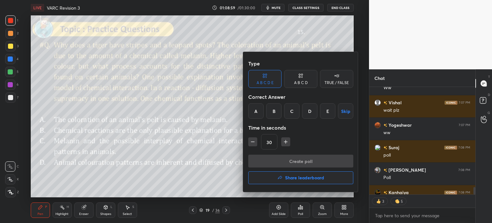
click at [292, 109] on div "C" at bounding box center [291, 110] width 15 height 15
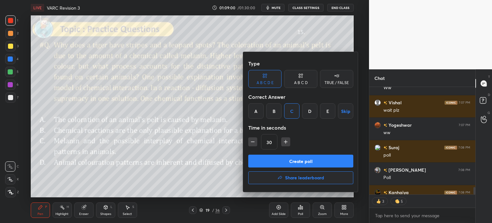
click at [301, 81] on div "A B C D" at bounding box center [301, 83] width 14 height 4
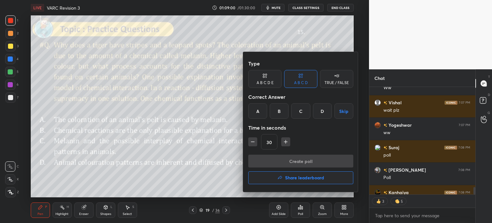
click at [297, 113] on div "C" at bounding box center [300, 110] width 19 height 15
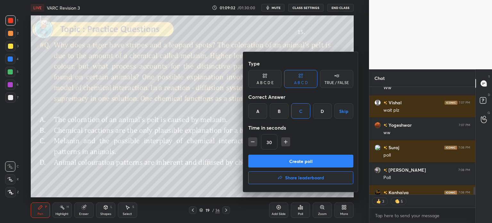
click at [314, 161] on button "Create poll" at bounding box center [300, 161] width 105 height 13
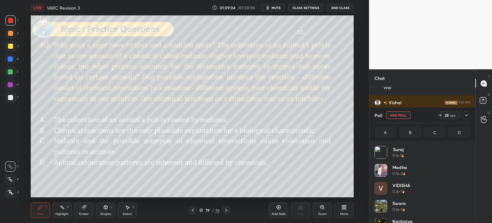
scroll to position [75, 94]
type textarea "x"
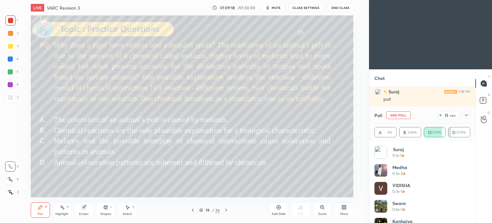
scroll to position [182, 344]
click at [340, 209] on div "More" at bounding box center [344, 209] width 19 height 15
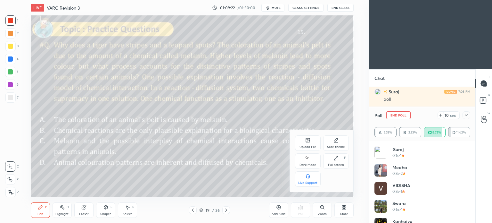
click at [308, 160] on icon at bounding box center [307, 158] width 5 height 8
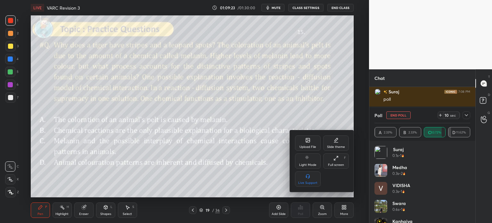
click at [347, 209] on div at bounding box center [246, 111] width 492 height 223
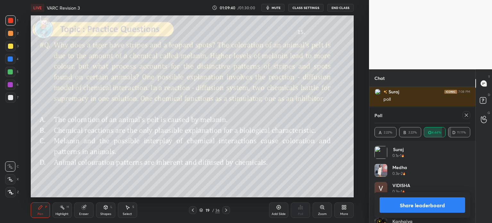
click at [405, 204] on button "Share leaderboard" at bounding box center [423, 204] width 86 height 15
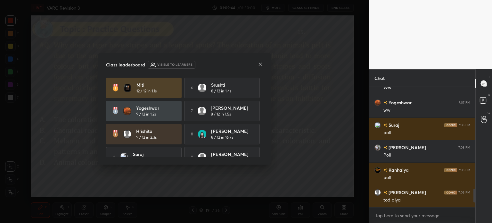
click at [261, 63] on icon at bounding box center [260, 64] width 5 height 5
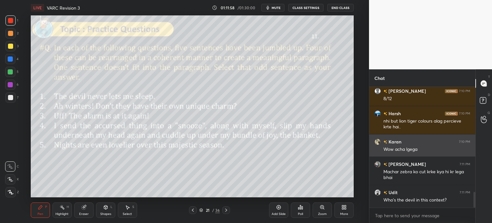
scroll to position [828, 0]
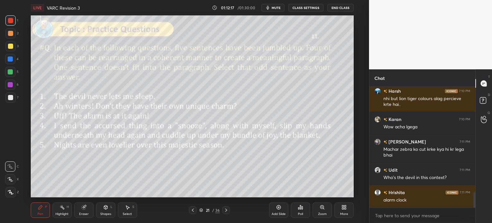
click at [84, 209] on icon at bounding box center [83, 207] width 4 height 4
click at [9, 192] on span "Erase all" at bounding box center [10, 192] width 10 height 4
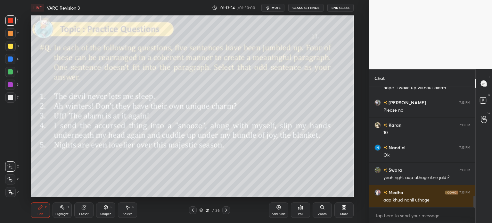
scroll to position [1119, 0]
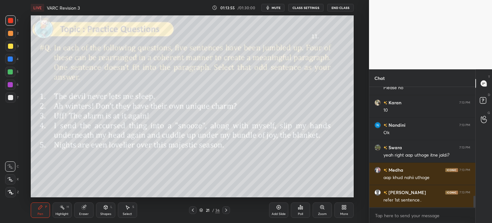
click at [83, 210] on div "Eraser" at bounding box center [83, 209] width 19 height 15
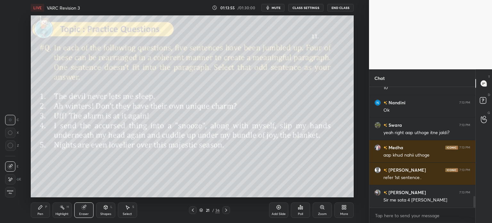
click at [9, 192] on span "Erase all" at bounding box center [10, 192] width 10 height 4
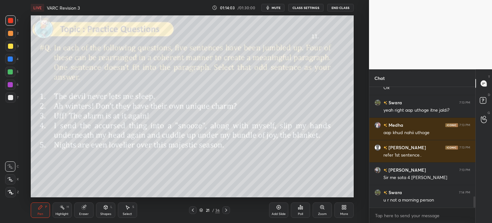
click at [80, 207] on div "Eraser" at bounding box center [83, 209] width 19 height 15
click at [16, 193] on div "Erase all" at bounding box center [11, 192] width 12 height 10
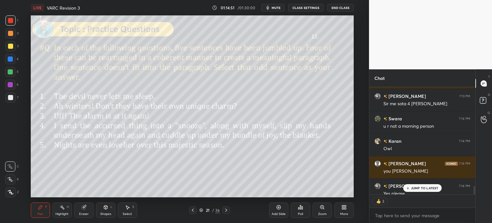
scroll to position [1273, 0]
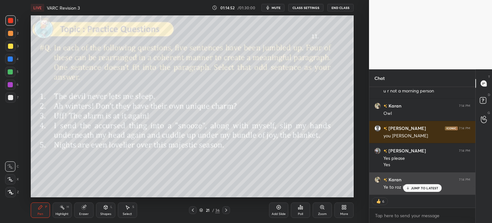
click at [418, 188] on p "JUMP TO LATEST" at bounding box center [425, 188] width 28 height 4
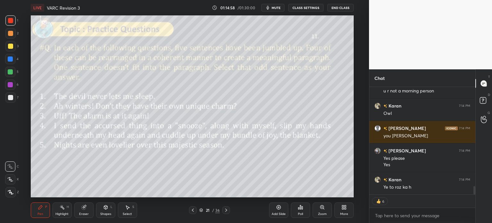
click at [299, 207] on icon at bounding box center [300, 207] width 5 height 5
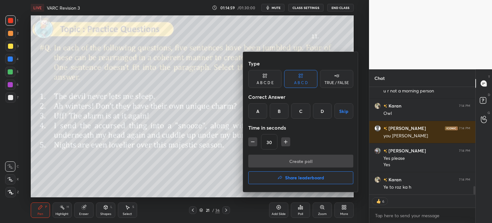
click at [261, 79] on div "A B C D E" at bounding box center [264, 79] width 33 height 18
click at [330, 114] on div "E" at bounding box center [327, 110] width 15 height 15
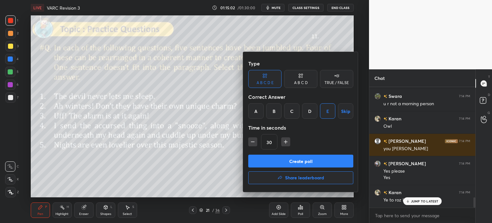
scroll to position [2, 2]
click at [311, 163] on button "Create poll" at bounding box center [300, 161] width 105 height 13
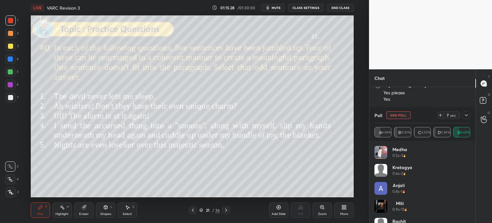
scroll to position [1361, 0]
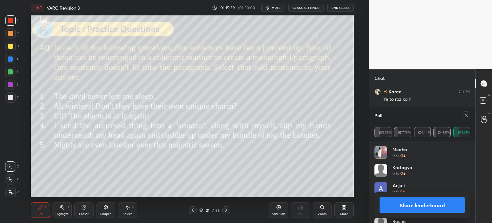
click at [407, 205] on button "Share leaderboard" at bounding box center [423, 204] width 86 height 15
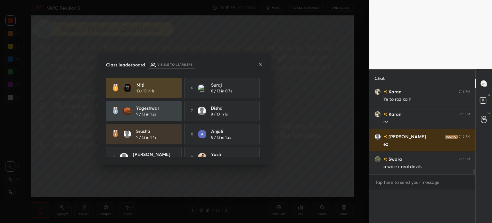
scroll to position [0, 2]
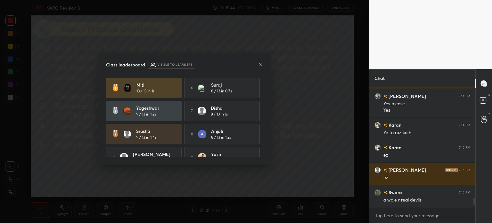
click at [259, 63] on icon at bounding box center [260, 64] width 5 height 5
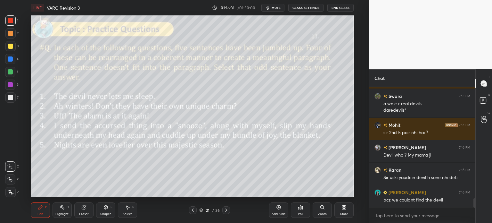
scroll to position [1446, 0]
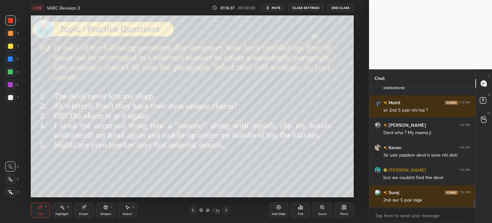
click at [87, 207] on div "Eraser" at bounding box center [83, 209] width 19 height 15
click at [9, 192] on span "Erase all" at bounding box center [10, 192] width 10 height 4
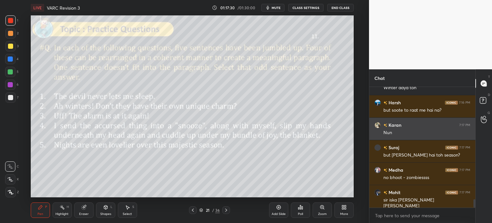
scroll to position [1654, 0]
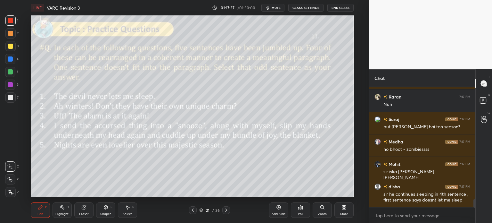
click at [82, 211] on div "Eraser" at bounding box center [83, 209] width 19 height 15
click at [11, 191] on span "Erase all" at bounding box center [10, 192] width 10 height 4
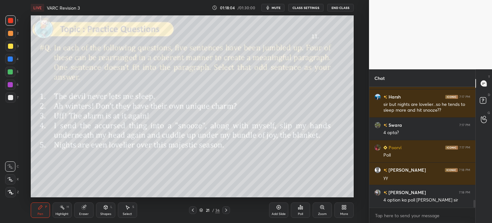
scroll to position [1794, 0]
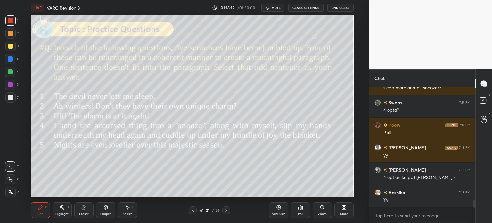
click at [300, 211] on div "Poll" at bounding box center [300, 209] width 19 height 15
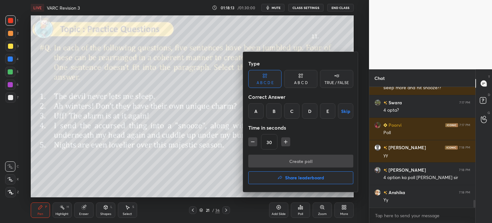
click at [298, 83] on div "A B C D" at bounding box center [301, 83] width 14 height 4
click at [297, 111] on div "C" at bounding box center [300, 110] width 19 height 15
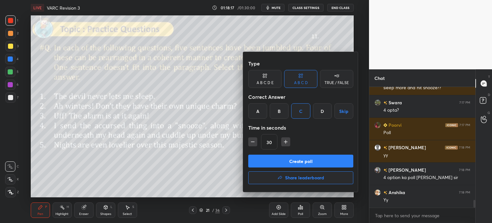
click at [283, 162] on button "Create poll" at bounding box center [300, 161] width 105 height 13
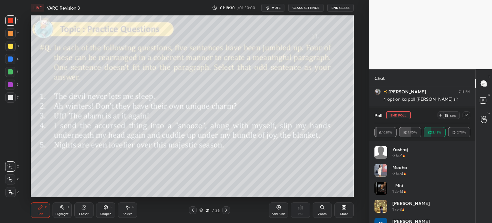
scroll to position [75, 94]
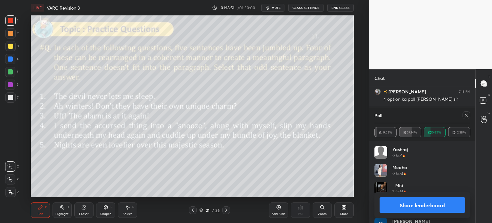
click at [407, 203] on button "Share leaderboard" at bounding box center [423, 204] width 86 height 15
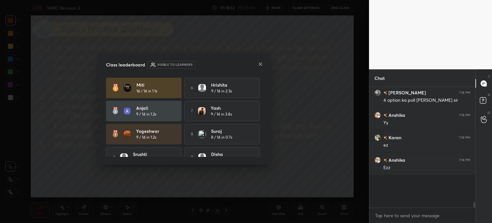
scroll to position [40, 104]
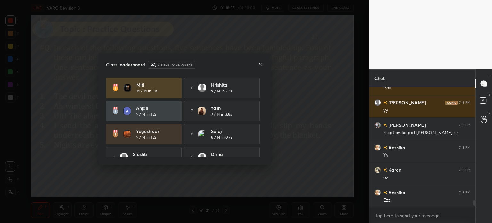
click at [259, 63] on icon at bounding box center [260, 64] width 3 height 3
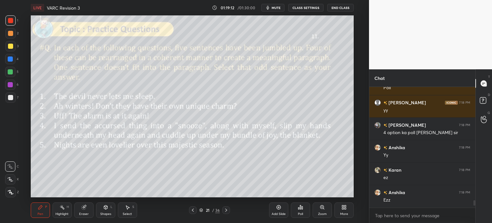
click at [86, 207] on icon at bounding box center [83, 207] width 5 height 5
click at [12, 193] on span "Erase all" at bounding box center [10, 192] width 10 height 4
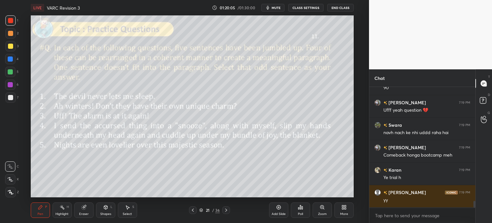
scroll to position [2003, 0]
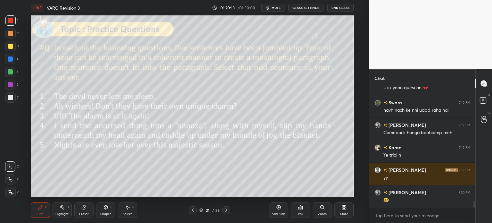
click at [300, 209] on icon at bounding box center [300, 207] width 1 height 4
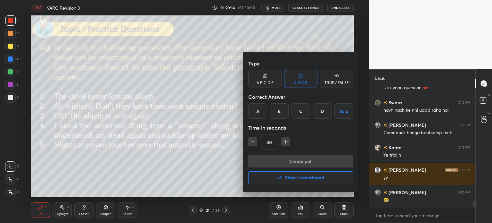
click at [256, 111] on div "A" at bounding box center [257, 110] width 19 height 15
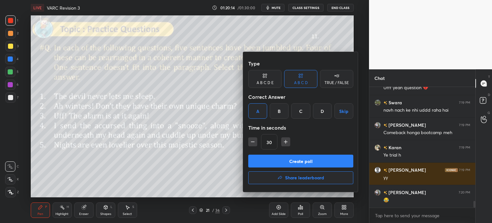
scroll to position [2025, 0]
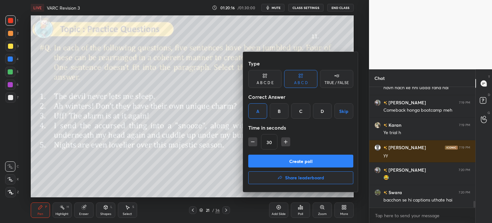
click at [308, 164] on button "Create poll" at bounding box center [300, 161] width 105 height 13
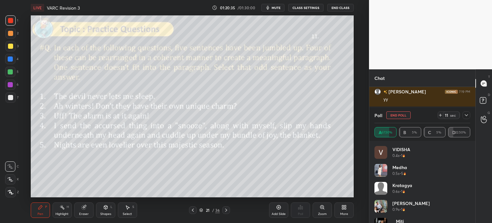
scroll to position [2104, 0]
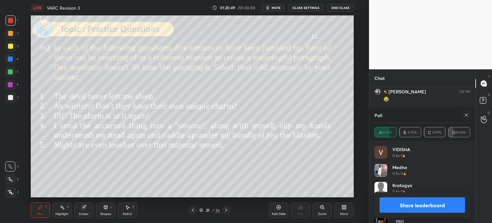
click at [404, 205] on button "Share leaderboard" at bounding box center [423, 204] width 86 height 15
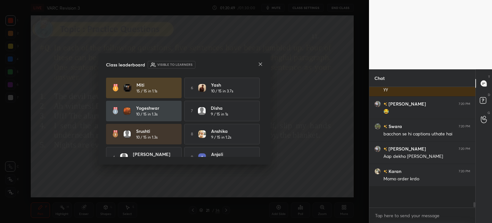
scroll to position [118, 104]
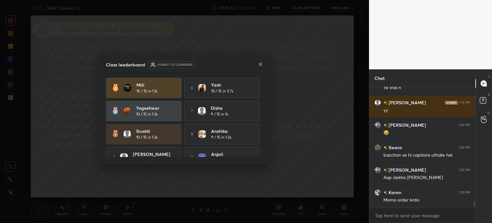
click at [261, 64] on icon at bounding box center [260, 64] width 5 height 5
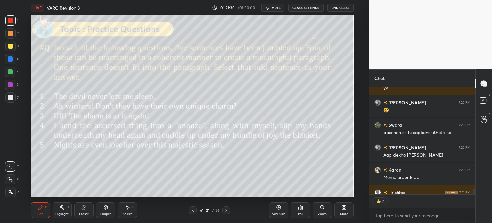
scroll to position [2134, 0]
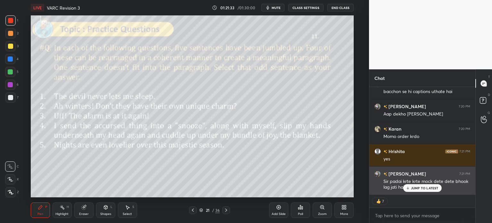
click at [423, 187] on p "JUMP TO LATEST" at bounding box center [425, 188] width 28 height 4
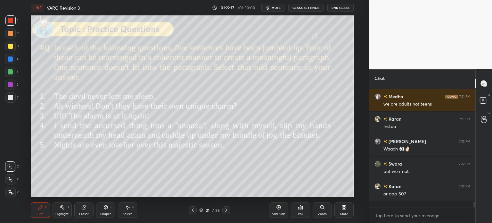
scroll to position [119, 104]
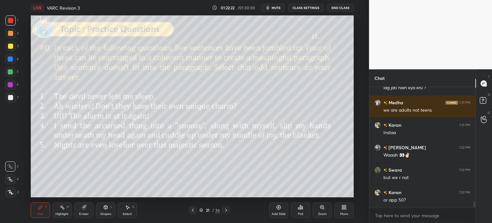
click at [85, 209] on icon at bounding box center [83, 207] width 4 height 4
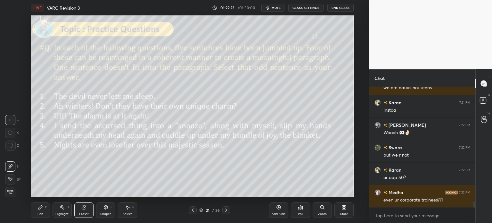
click at [9, 193] on span "Erase all" at bounding box center [10, 192] width 10 height 4
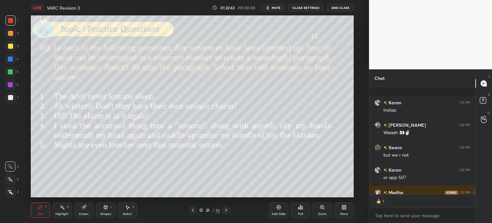
scroll to position [2291, 0]
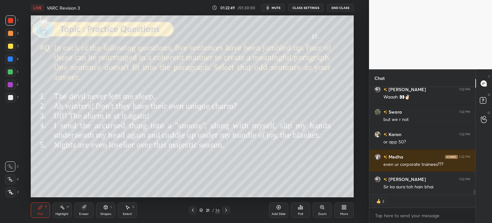
click at [296, 206] on div "Poll" at bounding box center [300, 209] width 19 height 15
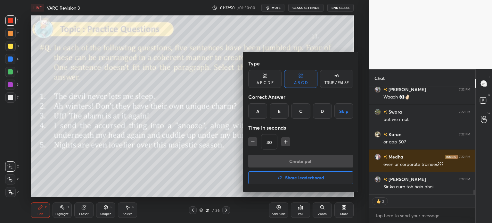
click at [322, 111] on div "D" at bounding box center [322, 110] width 19 height 15
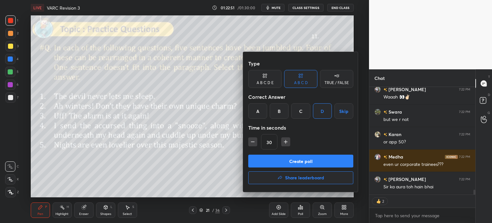
click at [318, 161] on button "Create poll" at bounding box center [300, 161] width 105 height 13
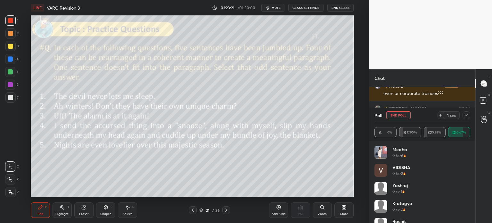
scroll to position [2384, 0]
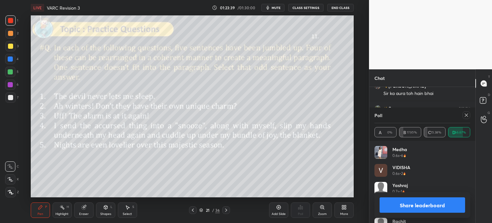
click at [402, 205] on button "Share leaderboard" at bounding box center [423, 204] width 86 height 15
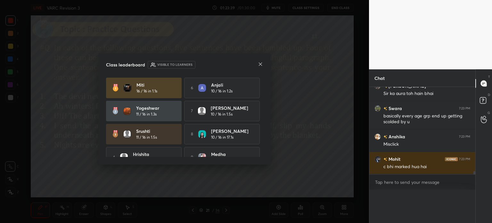
scroll to position [55, 104]
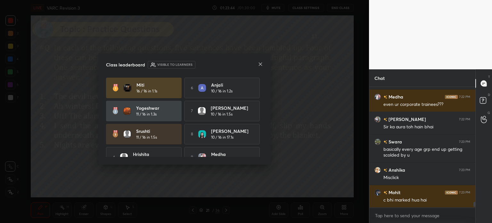
click at [260, 64] on icon at bounding box center [260, 64] width 3 height 3
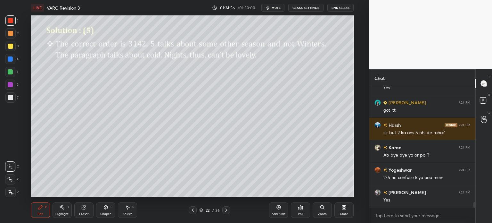
scroll to position [2609, 0]
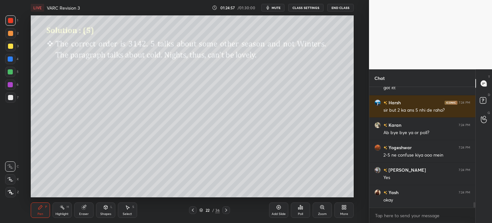
click at [211, 209] on div "22" at bounding box center [208, 210] width 6 height 4
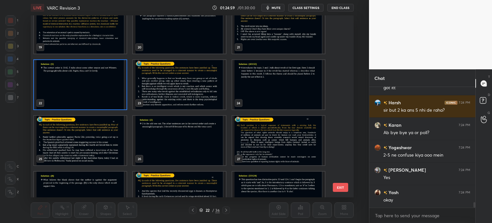
scroll to position [350, 0]
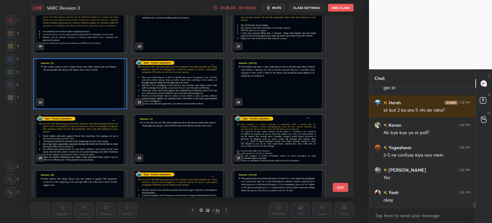
click at [260, 137] on img "grid" at bounding box center [278, 139] width 93 height 49
click at [263, 137] on img "grid" at bounding box center [278, 139] width 93 height 49
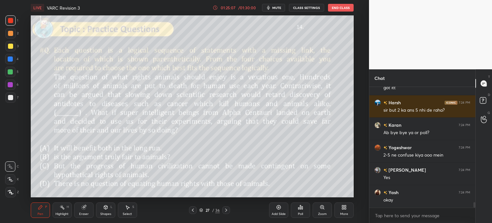
click at [304, 9] on button "CLASS SETTINGS" at bounding box center [306, 8] width 35 height 8
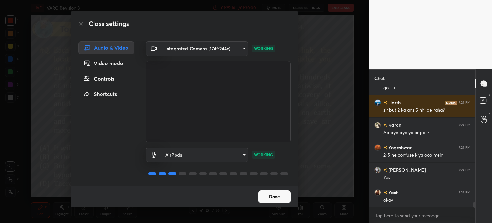
click at [281, 196] on button "Done" at bounding box center [275, 196] width 32 height 13
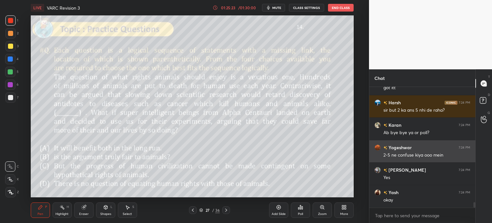
scroll to position [2632, 0]
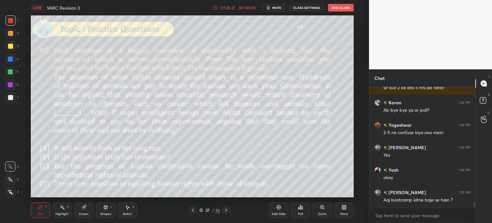
click at [84, 210] on div "Eraser" at bounding box center [83, 209] width 19 height 15
click at [10, 193] on span "Erase all" at bounding box center [10, 192] width 10 height 4
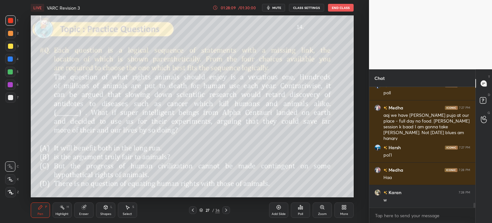
scroll to position [2829, 0]
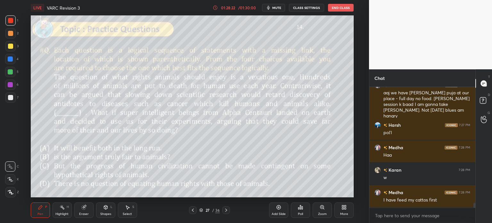
click at [83, 208] on icon at bounding box center [83, 207] width 4 height 4
click at [7, 192] on span "Erase all" at bounding box center [10, 192] width 10 height 4
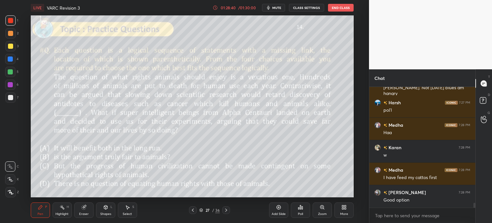
scroll to position [2857, 0]
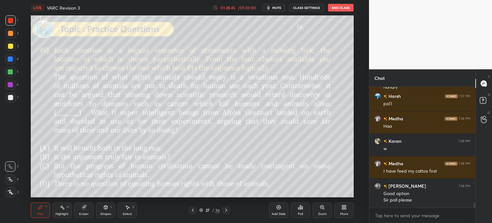
click at [300, 208] on icon at bounding box center [300, 207] width 5 height 5
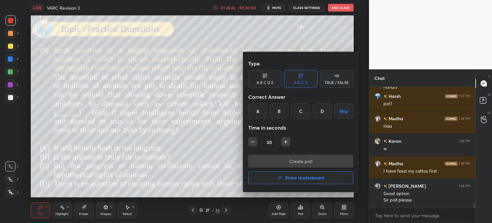
click at [276, 115] on div "B" at bounding box center [279, 110] width 19 height 15
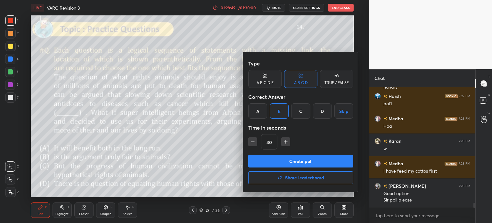
click at [321, 163] on button "Create poll" at bounding box center [300, 161] width 105 height 13
type textarea "x"
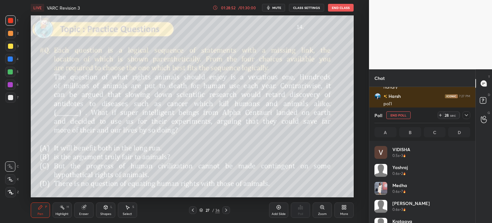
scroll to position [75, 94]
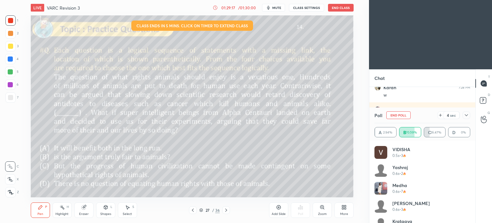
scroll to position [31874, 31712]
click at [345, 209] on icon at bounding box center [346, 208] width 2 height 2
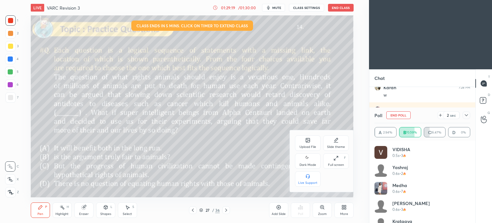
click at [310, 163] on div "Dark Mode" at bounding box center [308, 164] width 17 height 3
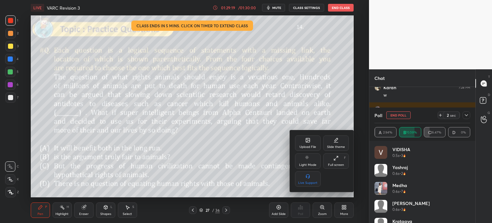
click at [347, 210] on div at bounding box center [246, 111] width 492 height 223
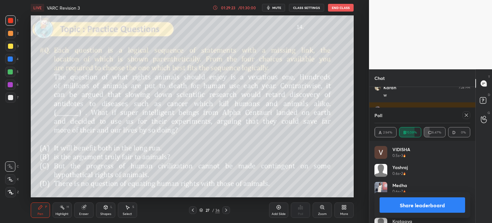
scroll to position [866, 0]
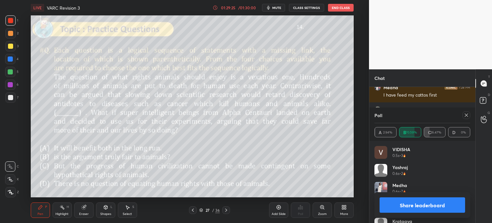
click at [410, 207] on button "Share leaderboard" at bounding box center [423, 204] width 86 height 15
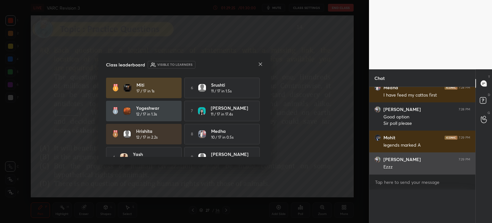
scroll to position [0, 0]
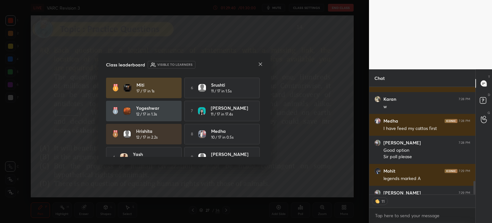
click at [260, 62] on icon at bounding box center [260, 64] width 5 height 5
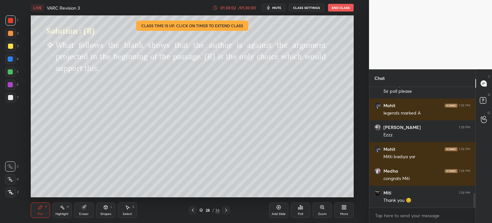
click at [209, 210] on div "28" at bounding box center [208, 210] width 6 height 4
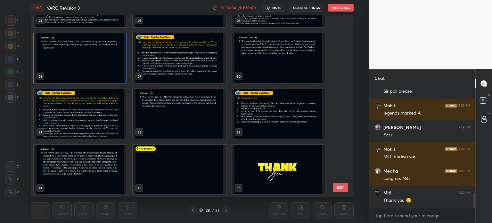
click at [251, 171] on img "grid" at bounding box center [278, 169] width 93 height 49
click at [255, 170] on img "grid" at bounding box center [278, 169] width 93 height 49
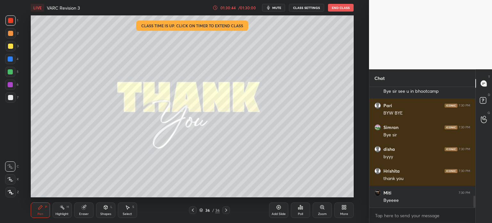
scroll to position [1094, 0]
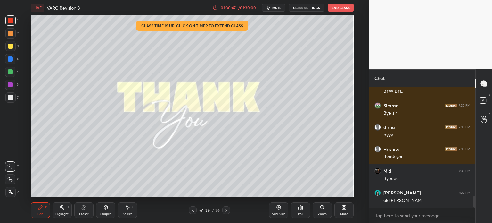
click at [344, 11] on button "End Class" at bounding box center [341, 8] width 26 height 8
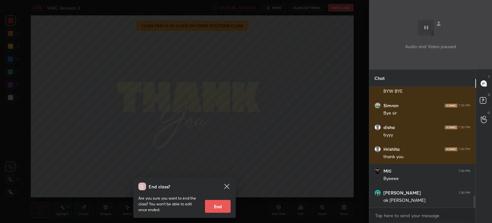
scroll to position [1116, 0]
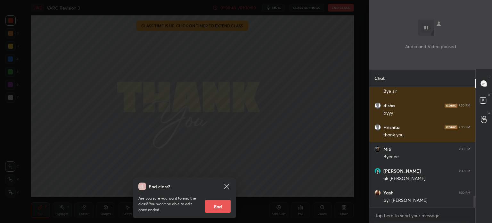
click at [218, 204] on button "End" at bounding box center [218, 206] width 26 height 13
type textarea "x"
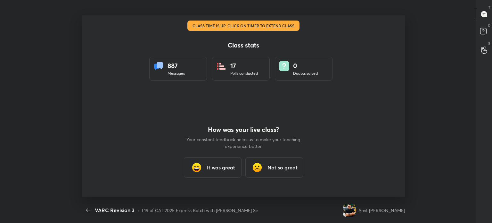
scroll to position [31874, 31579]
click at [87, 209] on icon "button" at bounding box center [89, 210] width 8 height 8
